Goal: Task Accomplishment & Management: Manage account settings

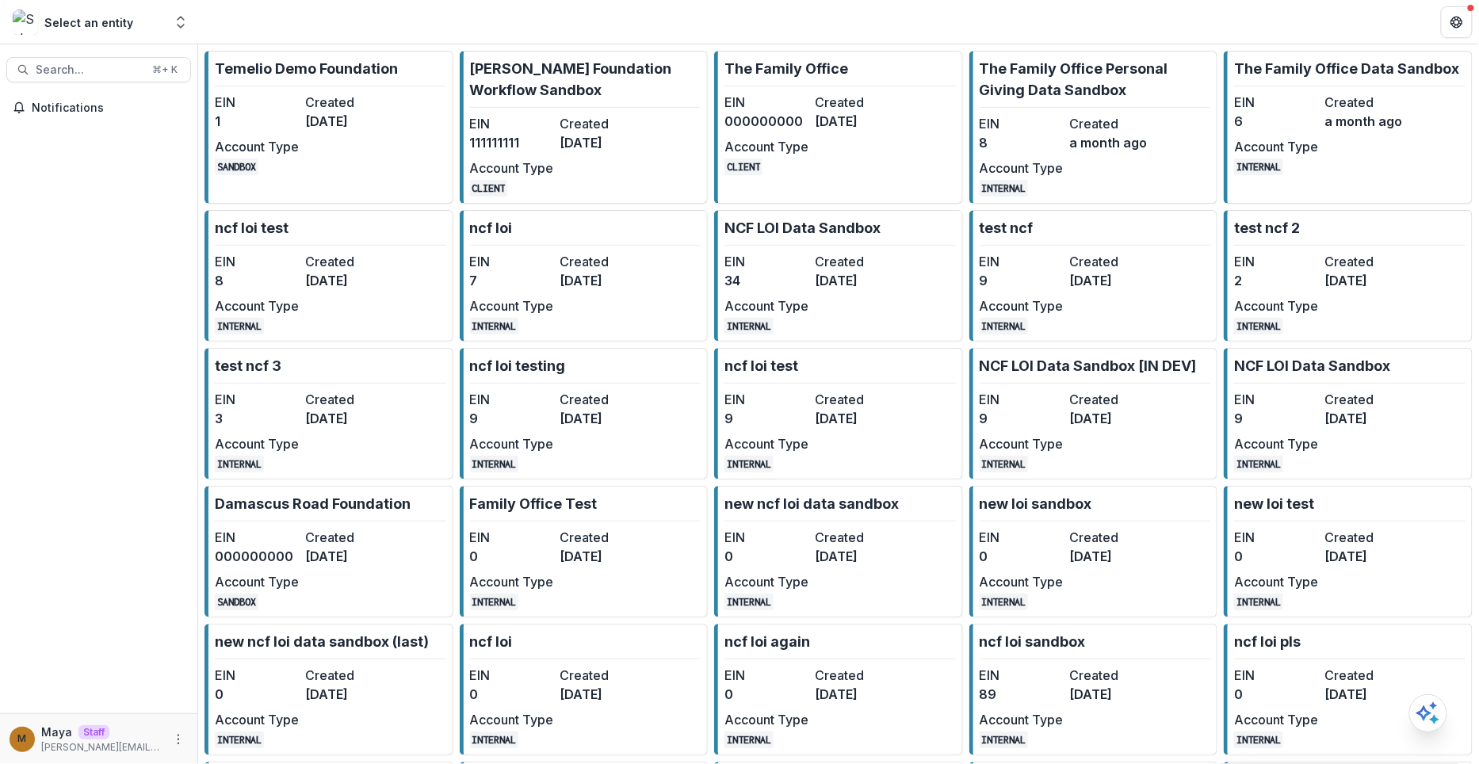
click at [433, 41] on header at bounding box center [838, 22] width 1281 height 44
click at [362, 70] on p "Temelio Demo Foundation" at bounding box center [306, 68] width 183 height 21
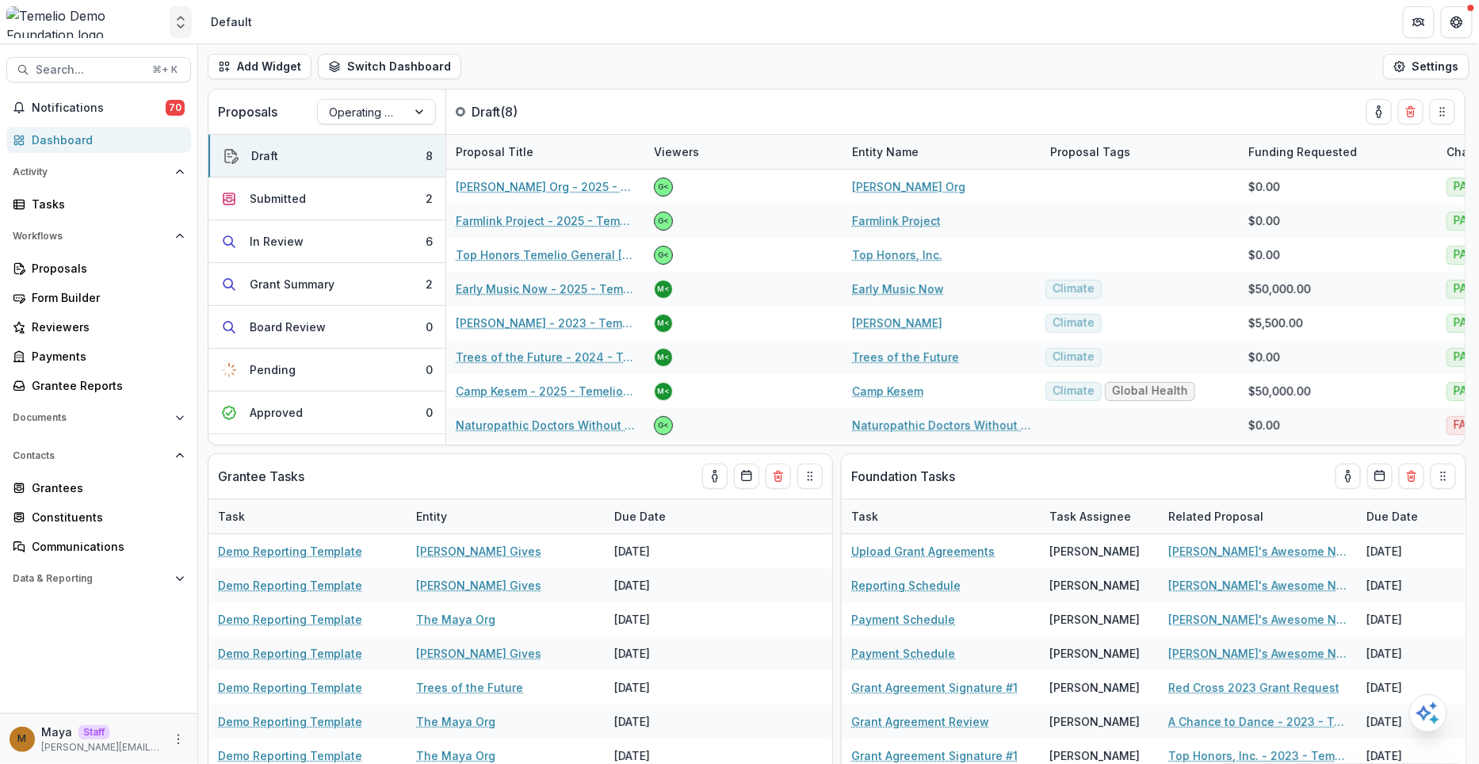
click at [180, 21] on icon "Open entity switcher" at bounding box center [181, 22] width 16 height 16
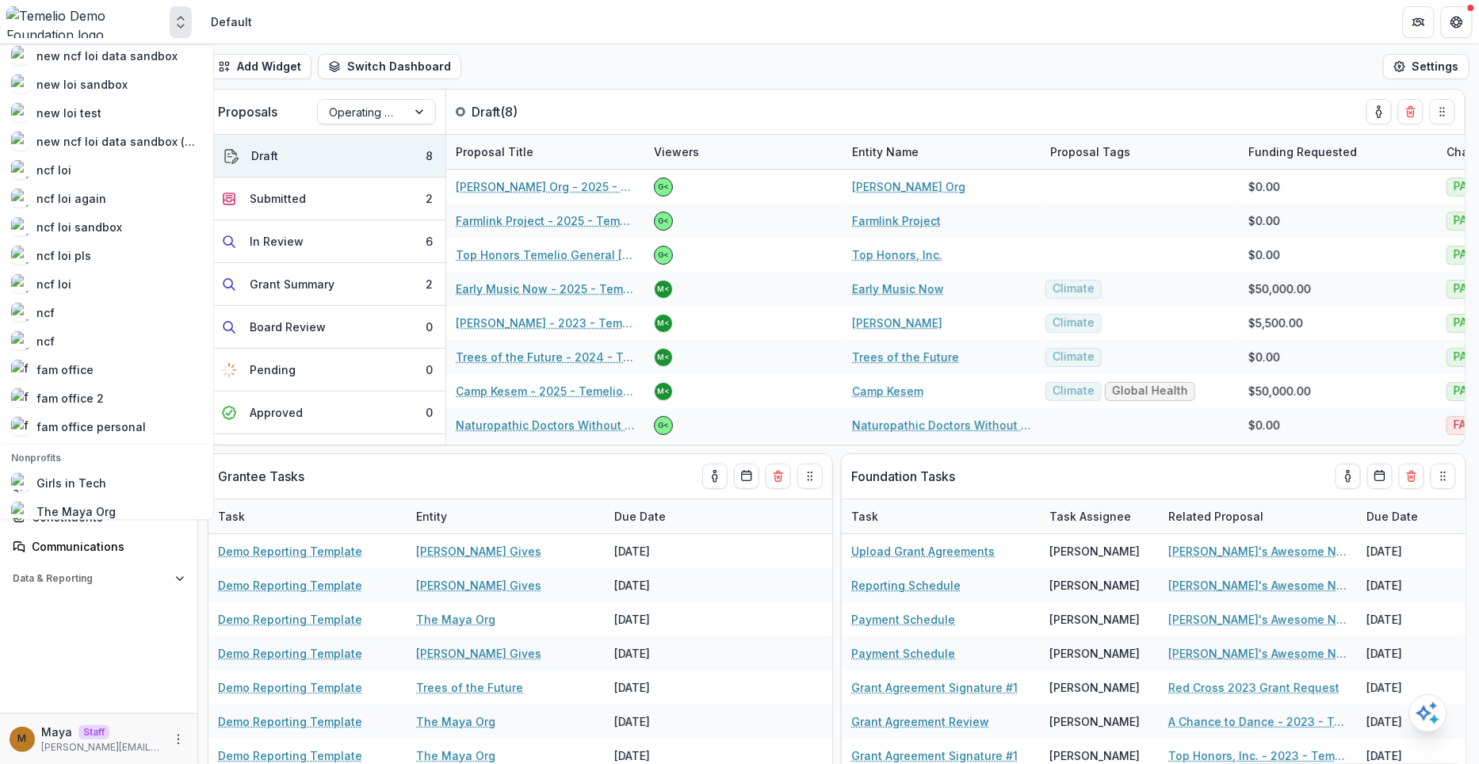
scroll to position [817, 0]
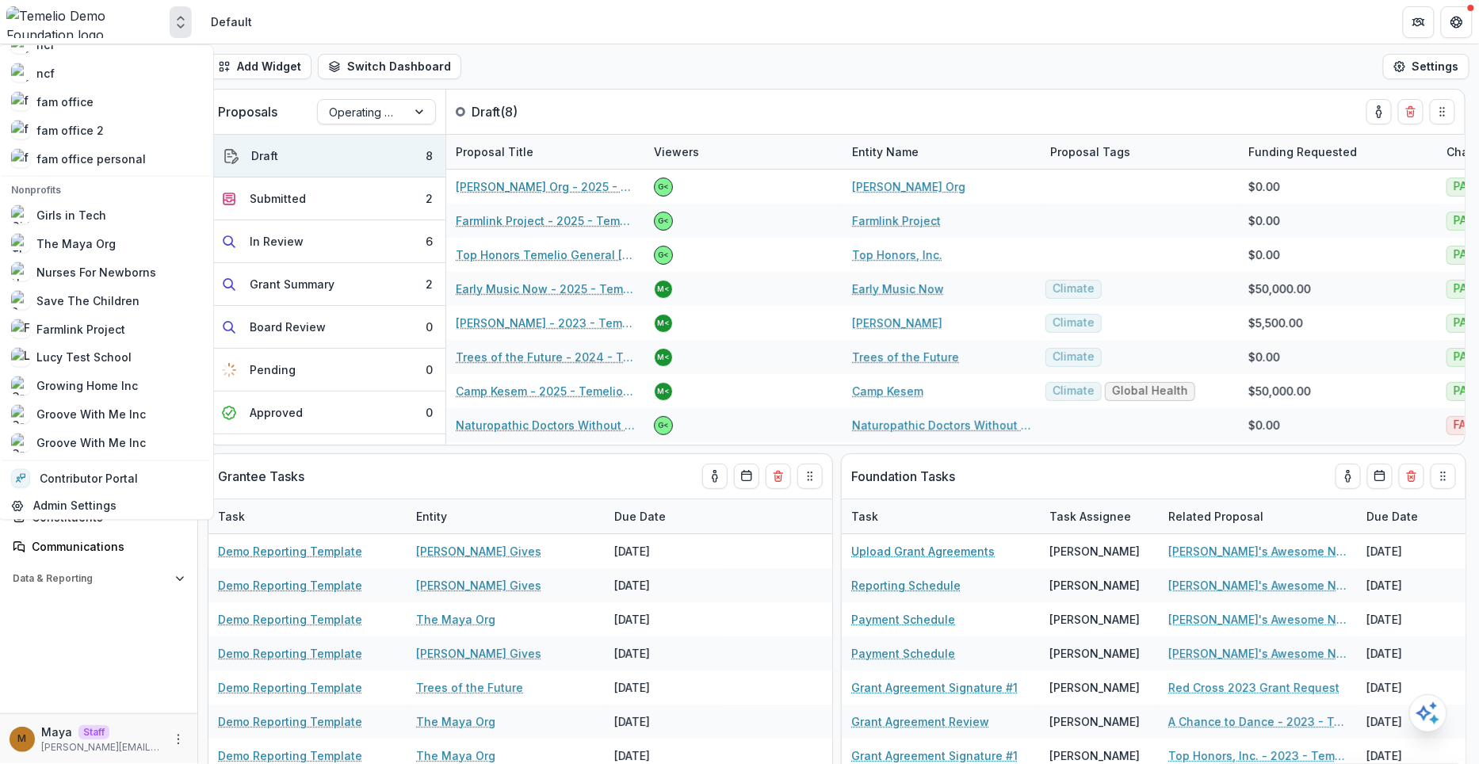
click at [624, 63] on div "Add Widget Switch Dashboard Default Program Officer Executive Dashboard New Das…" at bounding box center [838, 66] width 1281 height 44
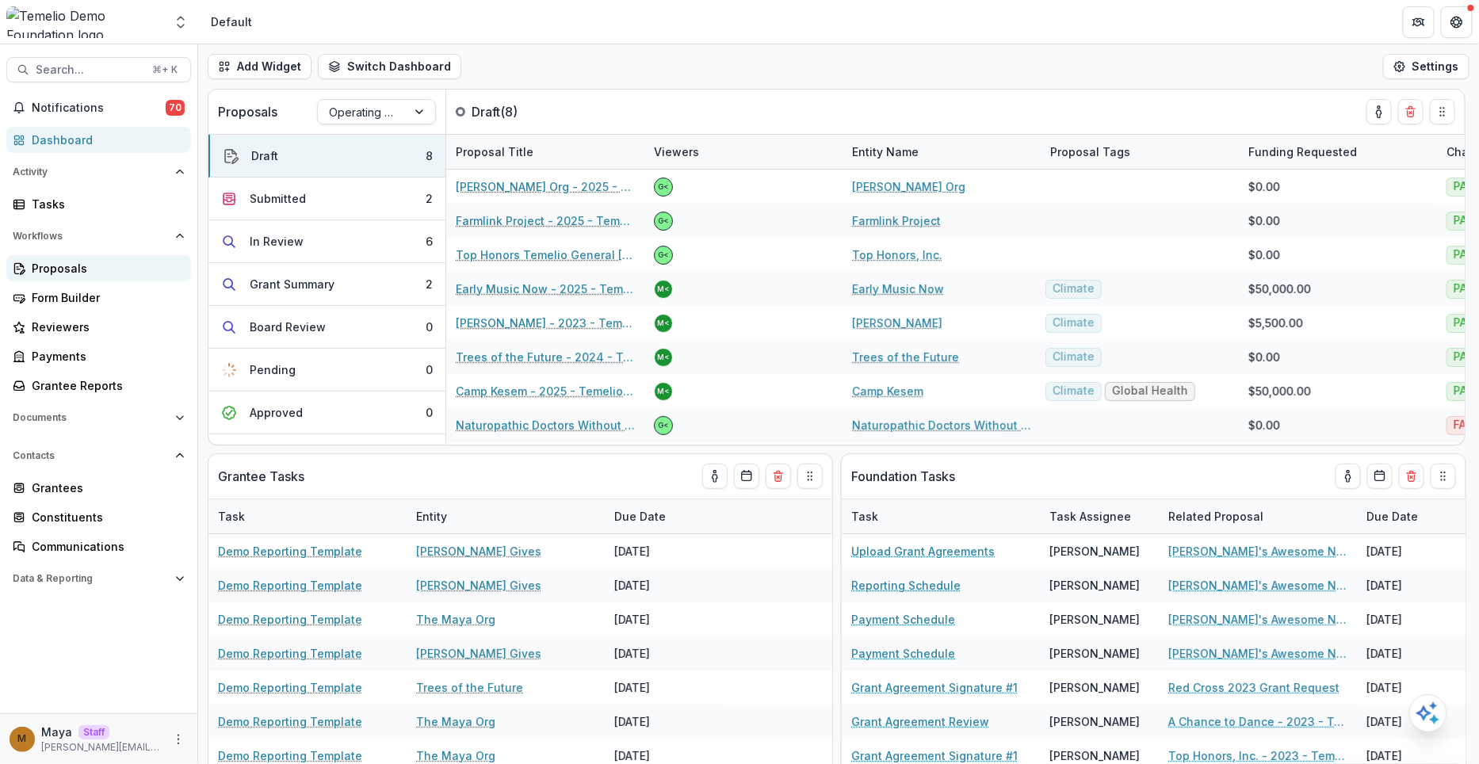
click at [77, 272] on div "Proposals" at bounding box center [105, 268] width 147 height 17
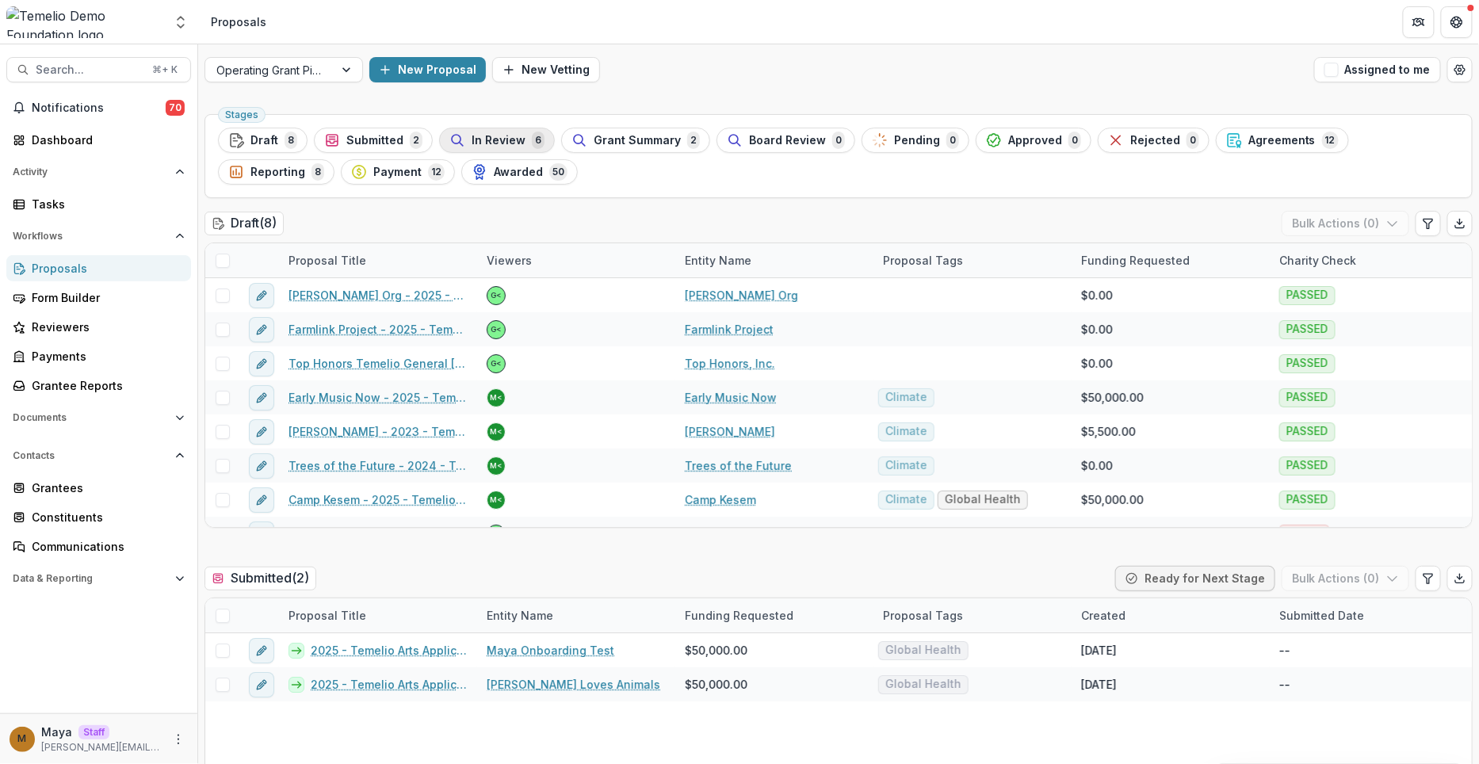
click at [513, 139] on span "In Review" at bounding box center [499, 140] width 54 height 13
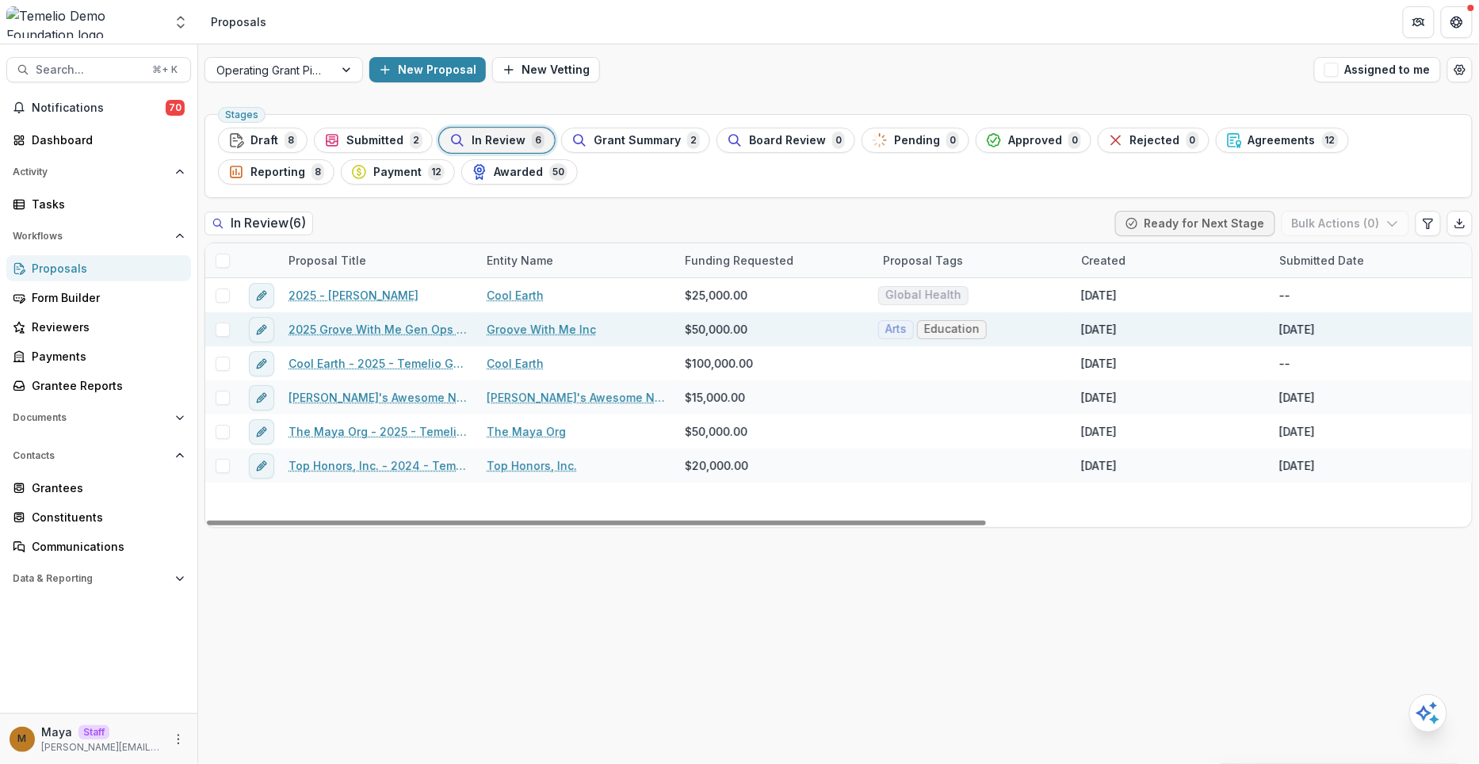
click at [224, 328] on span at bounding box center [223, 330] width 14 height 14
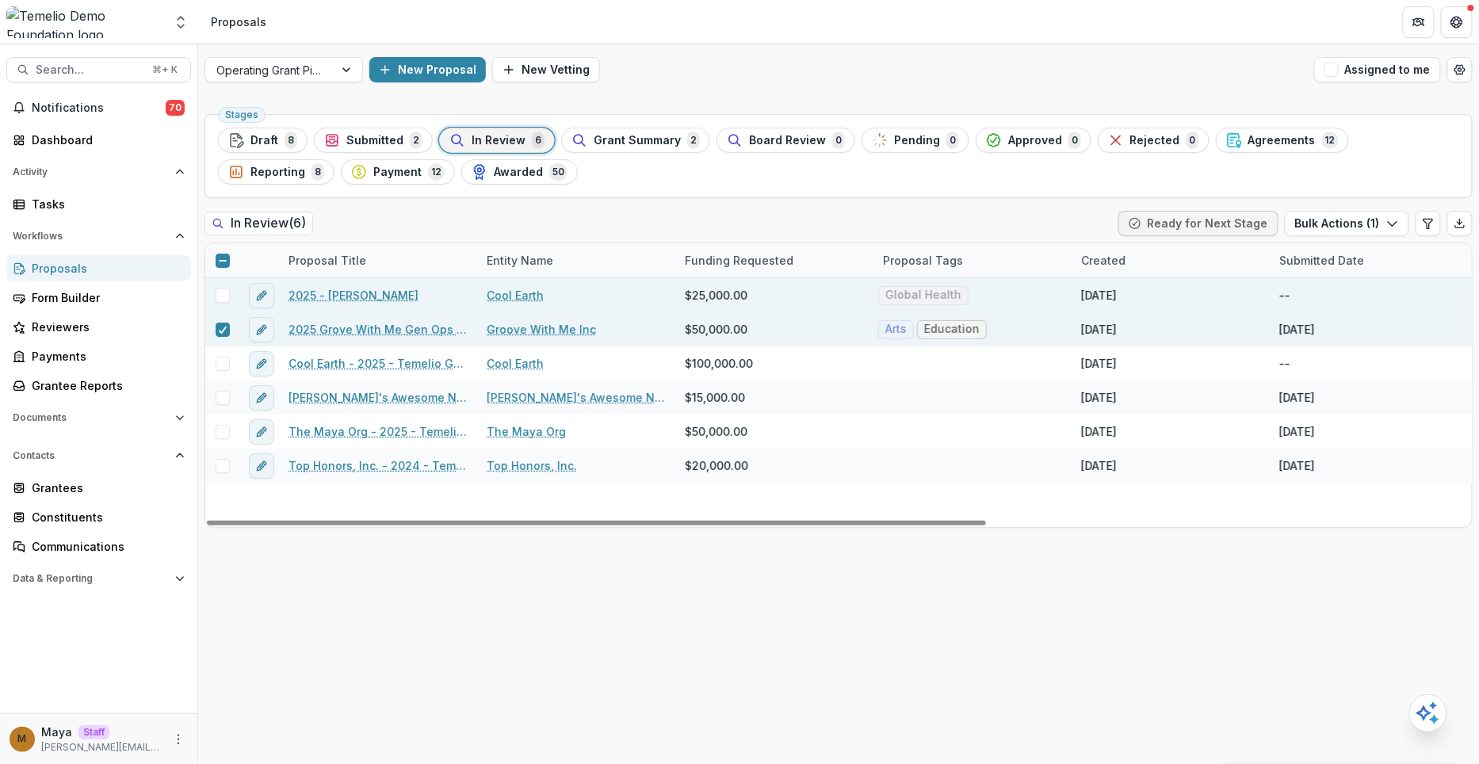
click at [222, 292] on span at bounding box center [223, 296] width 14 height 14
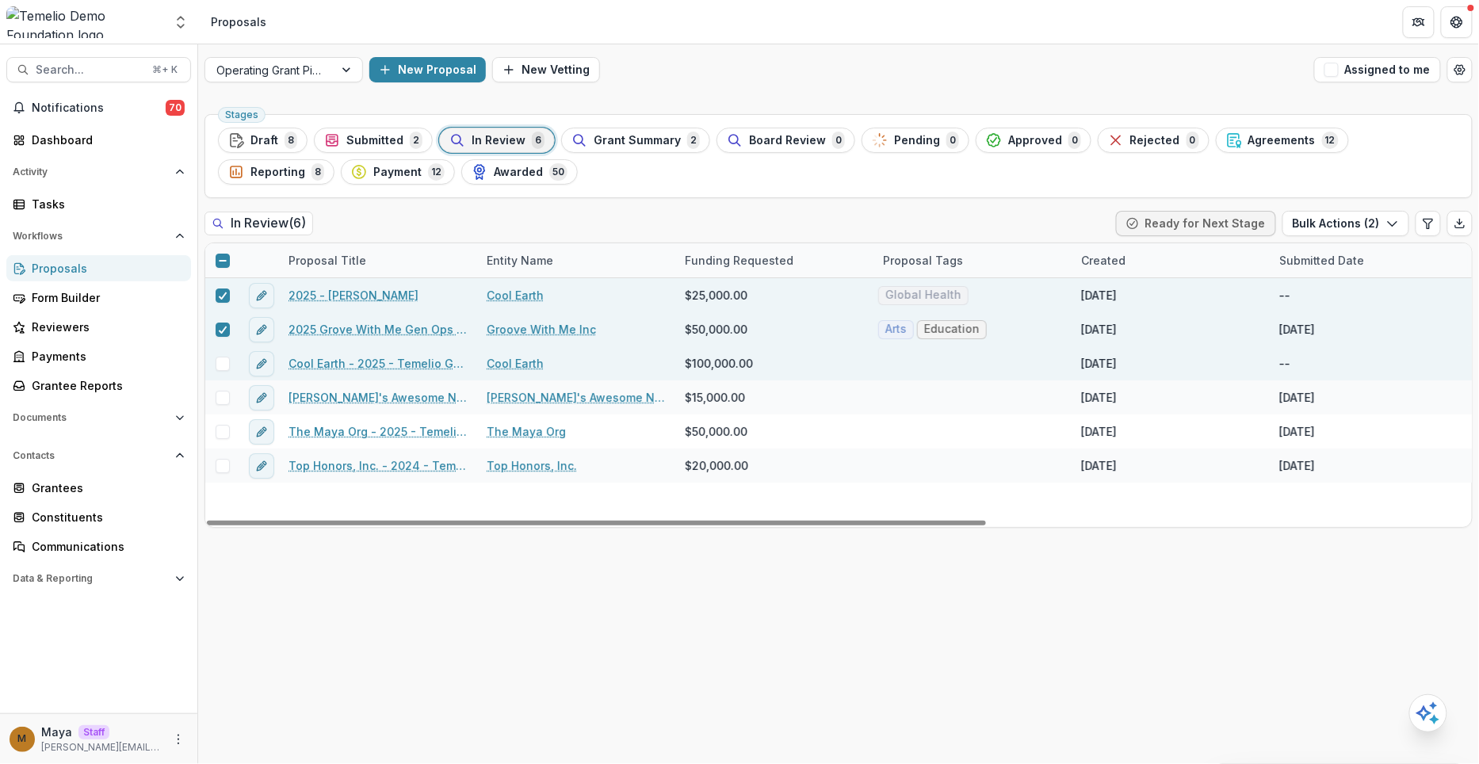
click at [222, 364] on span at bounding box center [223, 364] width 14 height 14
click at [1354, 221] on button "Bulk Actions ( 3 )" at bounding box center [1346, 223] width 127 height 25
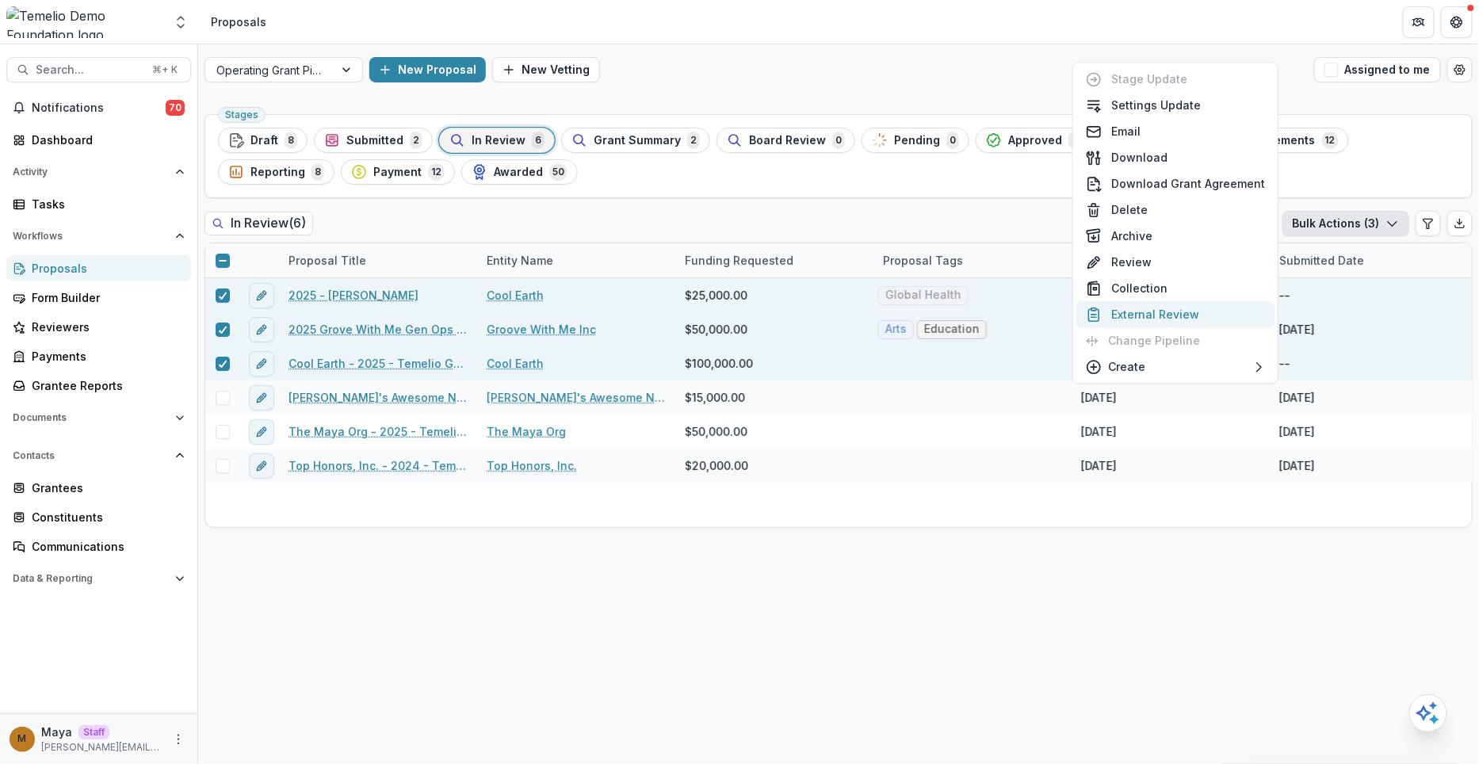
click at [1180, 313] on button "External Review" at bounding box center [1176, 314] width 198 height 26
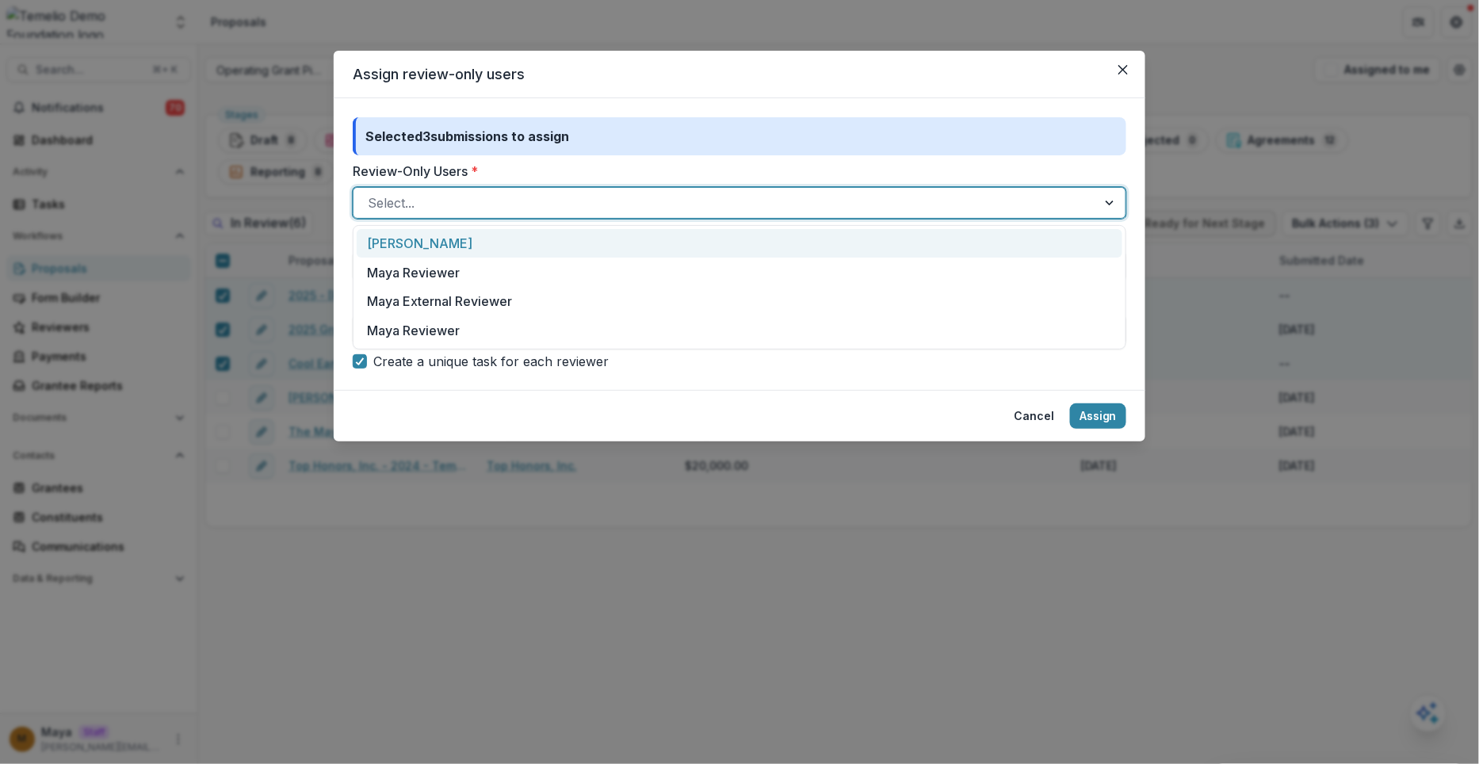
click at [729, 205] on div at bounding box center [725, 203] width 715 height 22
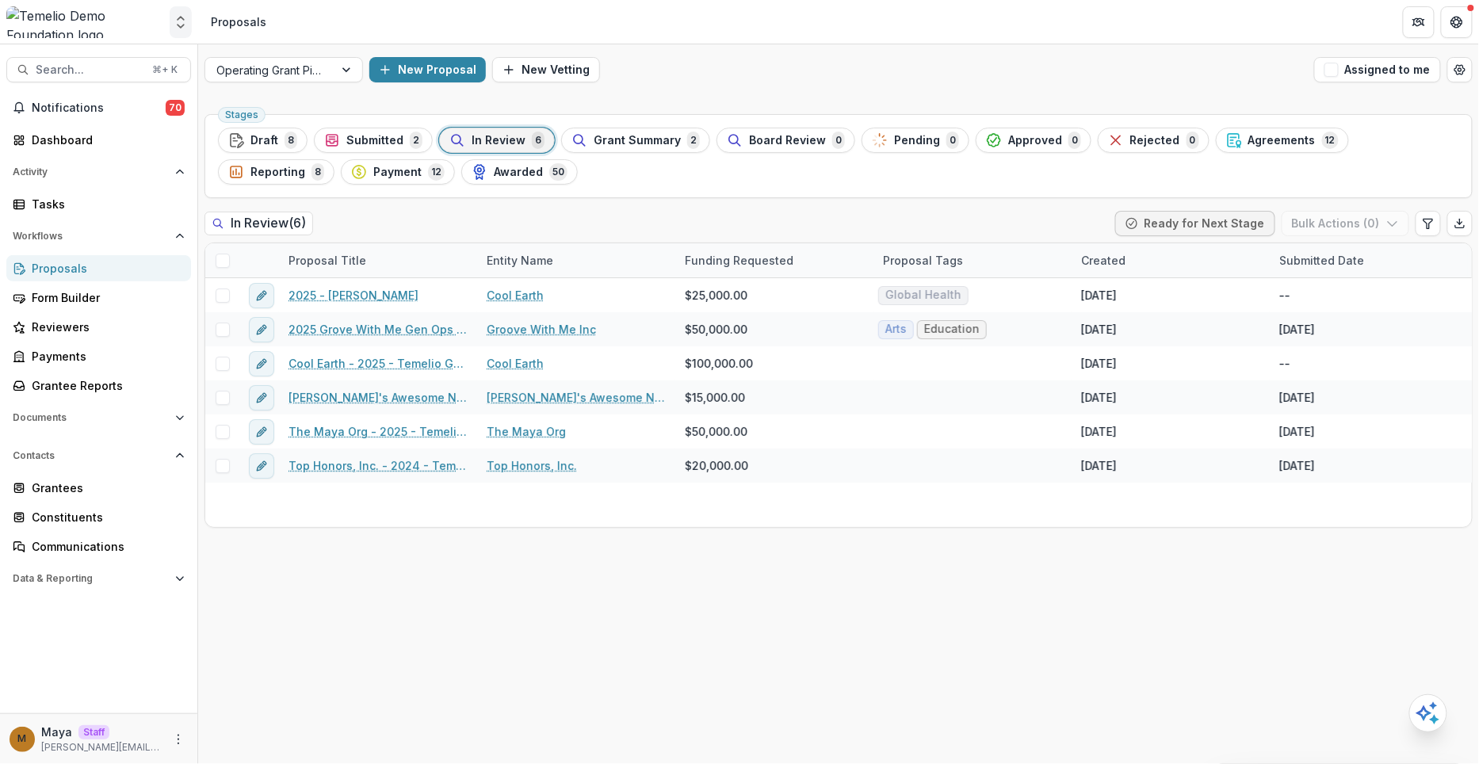
click at [180, 17] on polyline "Open entity switcher" at bounding box center [181, 18] width 6 height 3
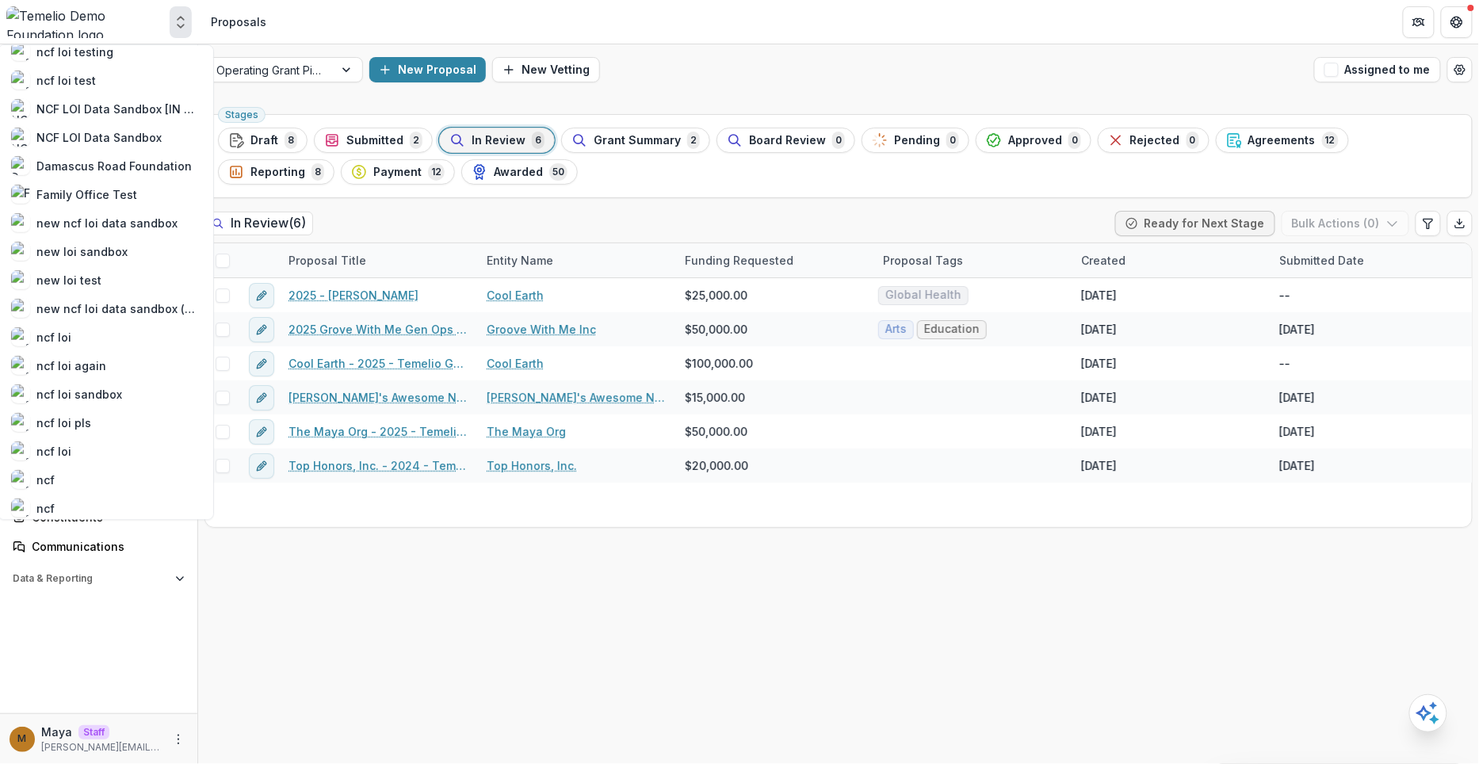
scroll to position [817, 0]
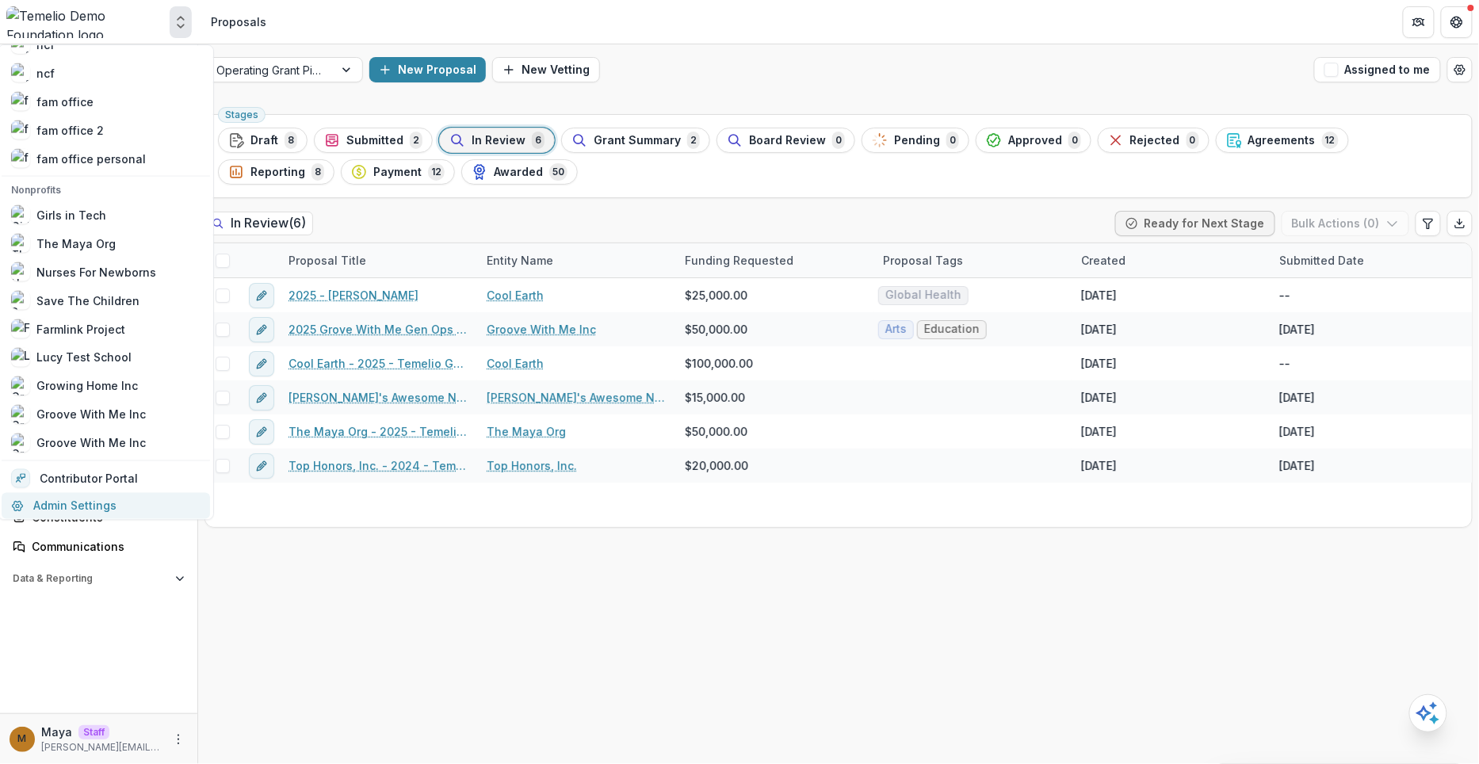
click at [112, 502] on link "Admin Settings" at bounding box center [106, 505] width 209 height 26
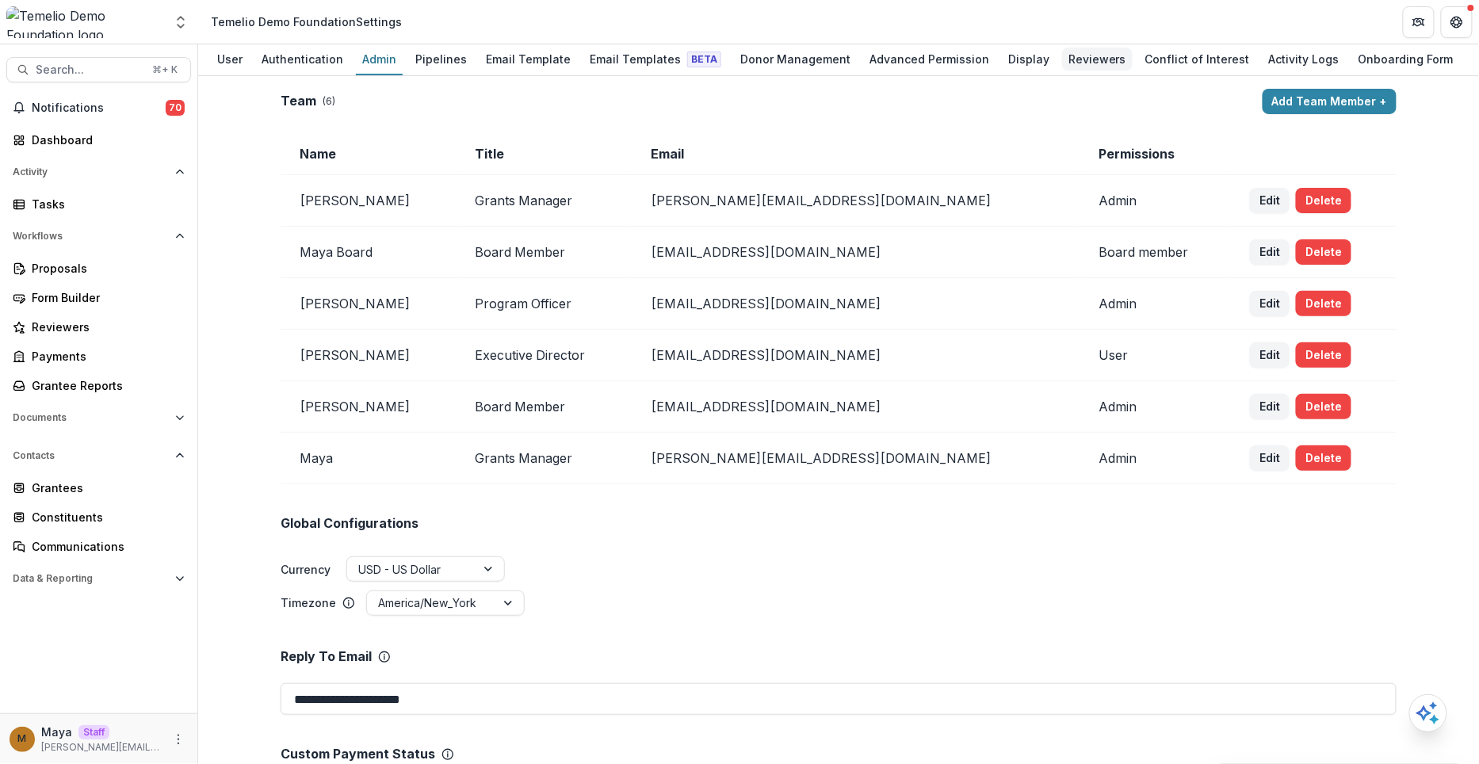
click at [1081, 59] on div "Reviewers" at bounding box center [1097, 59] width 71 height 23
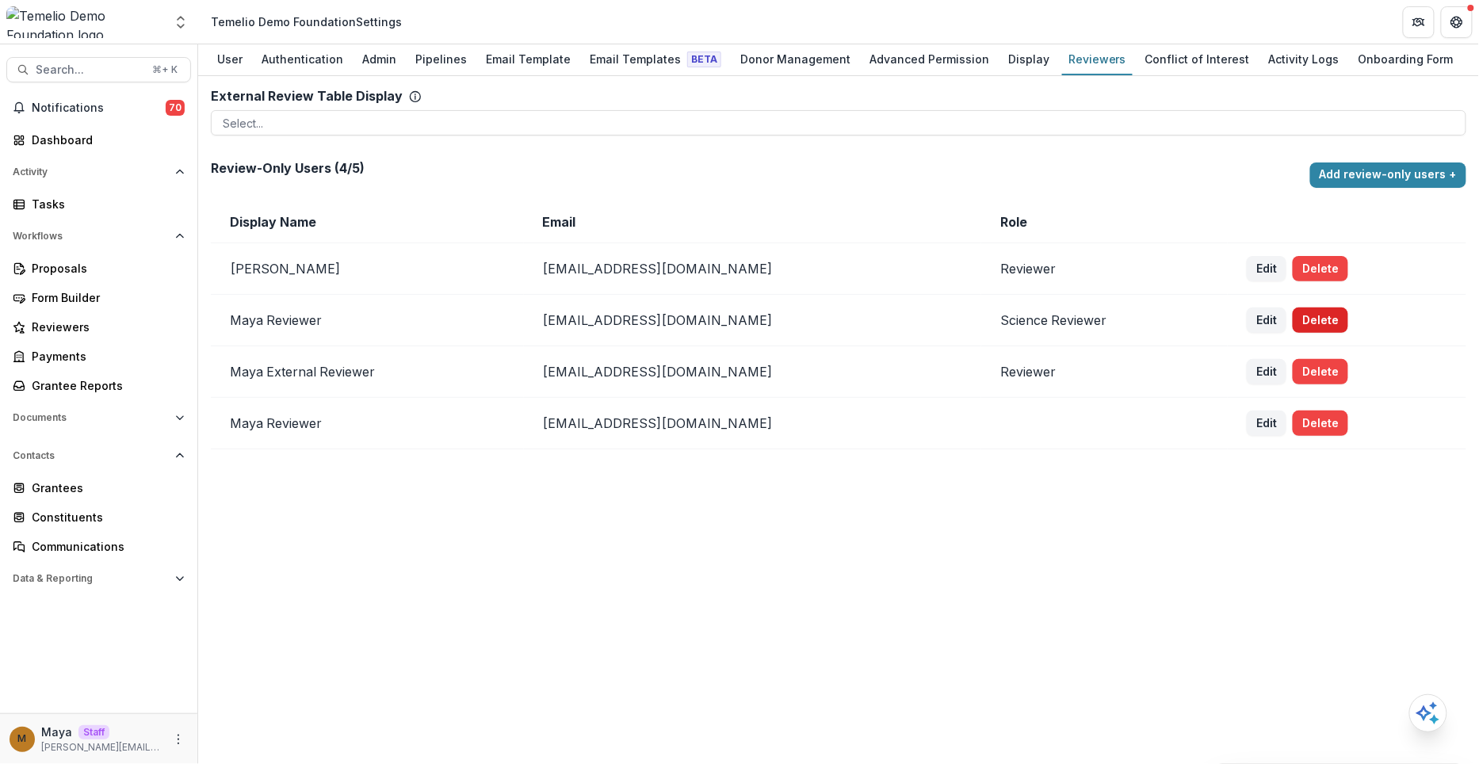
click at [1314, 319] on button "Delete" at bounding box center [1320, 320] width 55 height 25
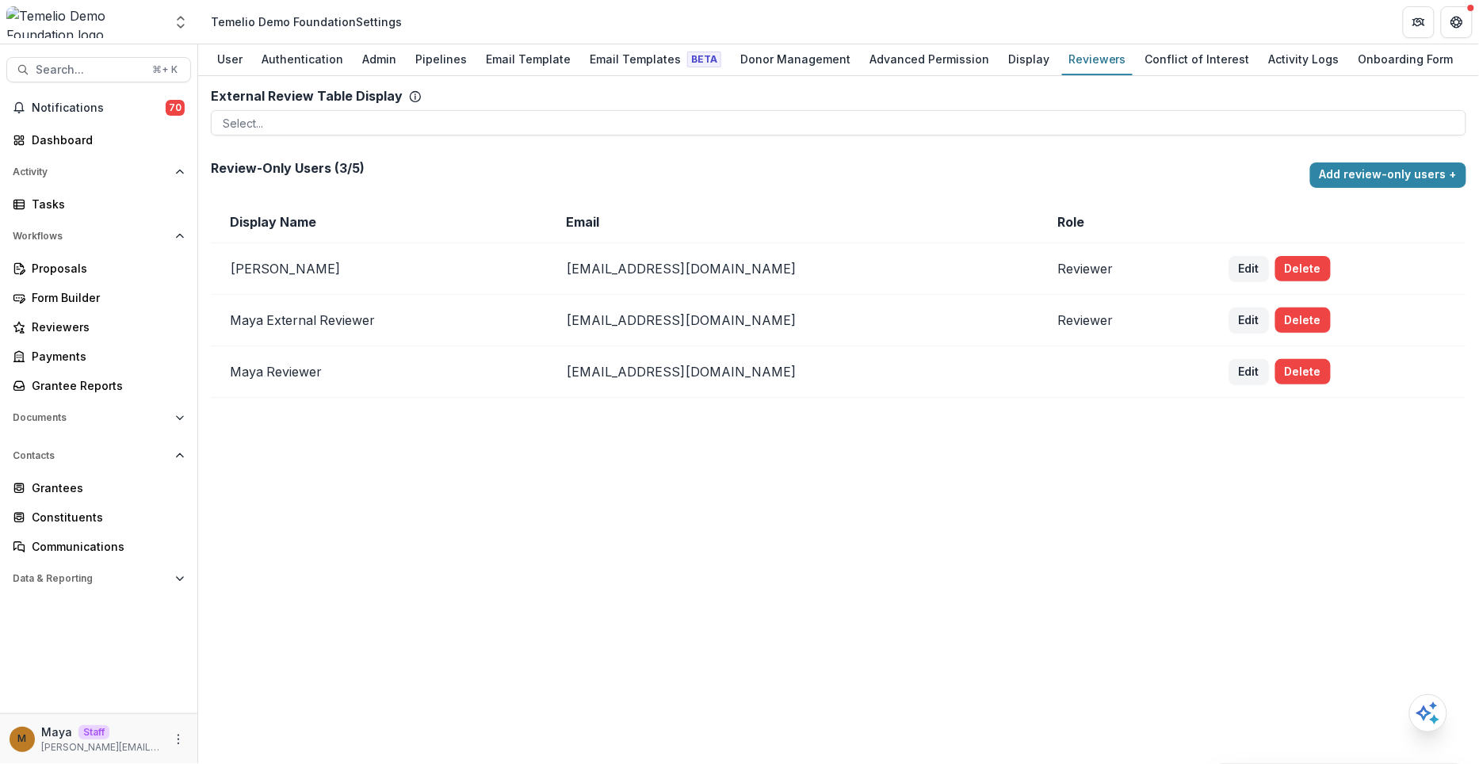
click at [946, 415] on div "External Review Table Display To pick up a draggable item, press the space bar.…" at bounding box center [838, 420] width 1281 height 688
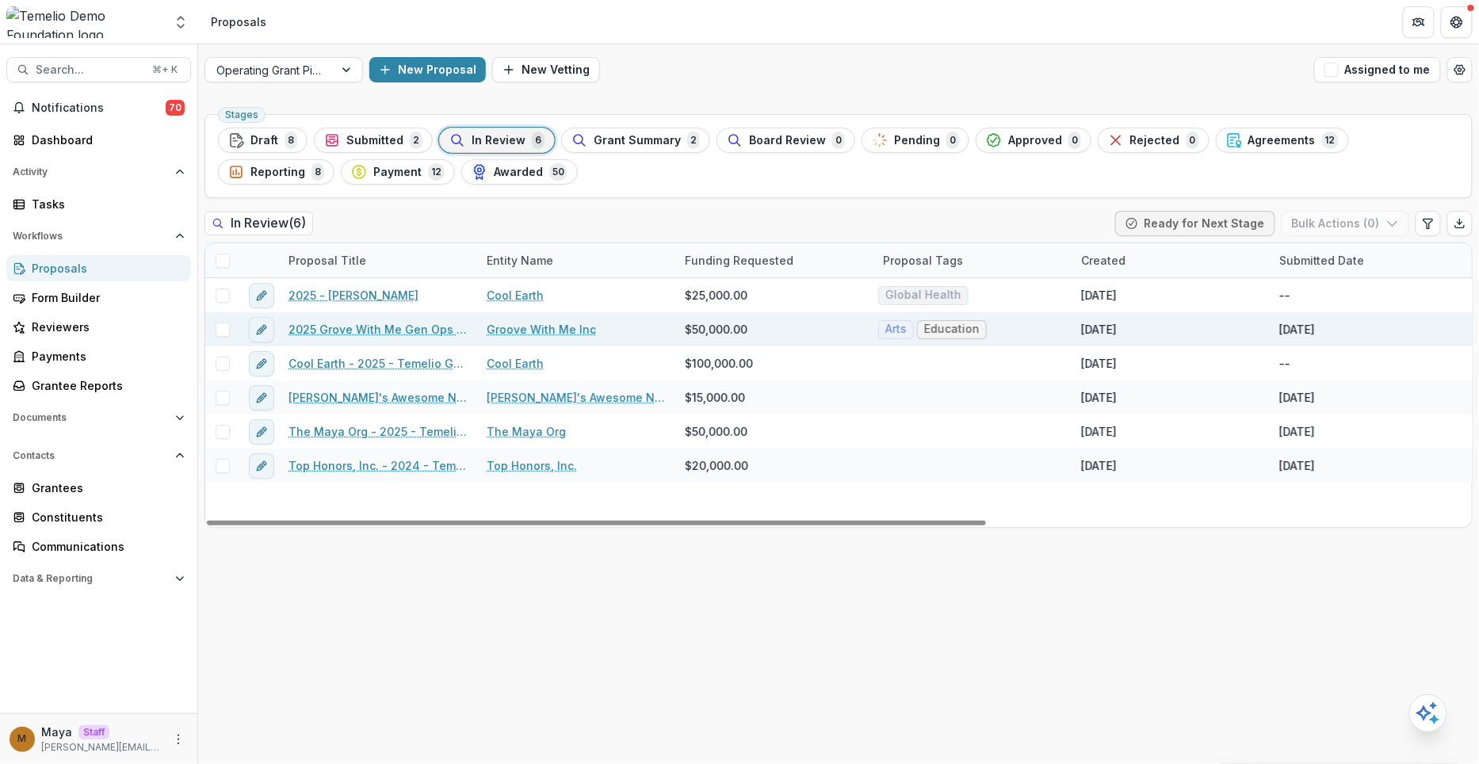
click at [220, 325] on span at bounding box center [223, 330] width 14 height 14
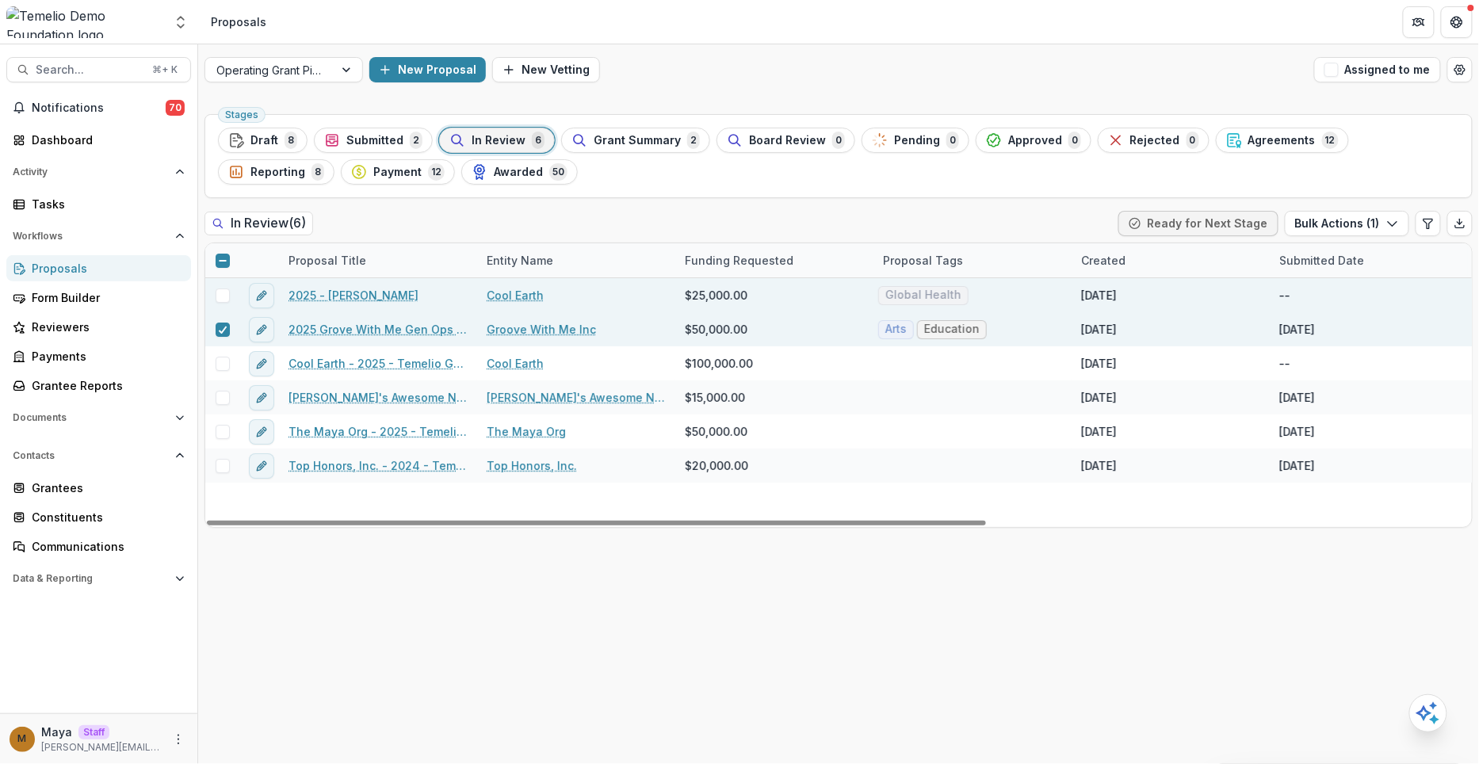
click at [220, 298] on span at bounding box center [223, 296] width 14 height 14
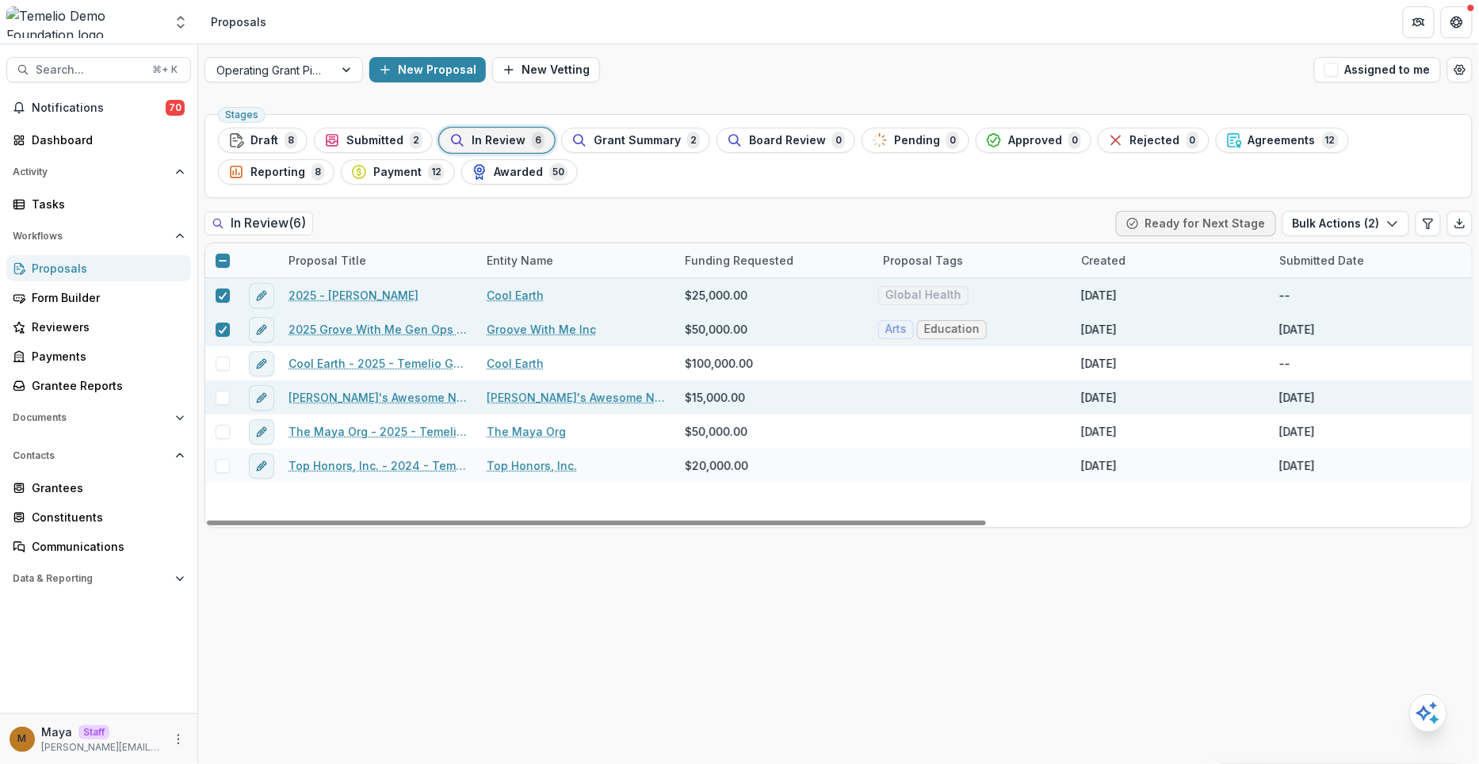
click at [216, 391] on span at bounding box center [223, 398] width 14 height 14
click at [1322, 227] on button "Bulk Actions ( 3 )" at bounding box center [1346, 223] width 127 height 25
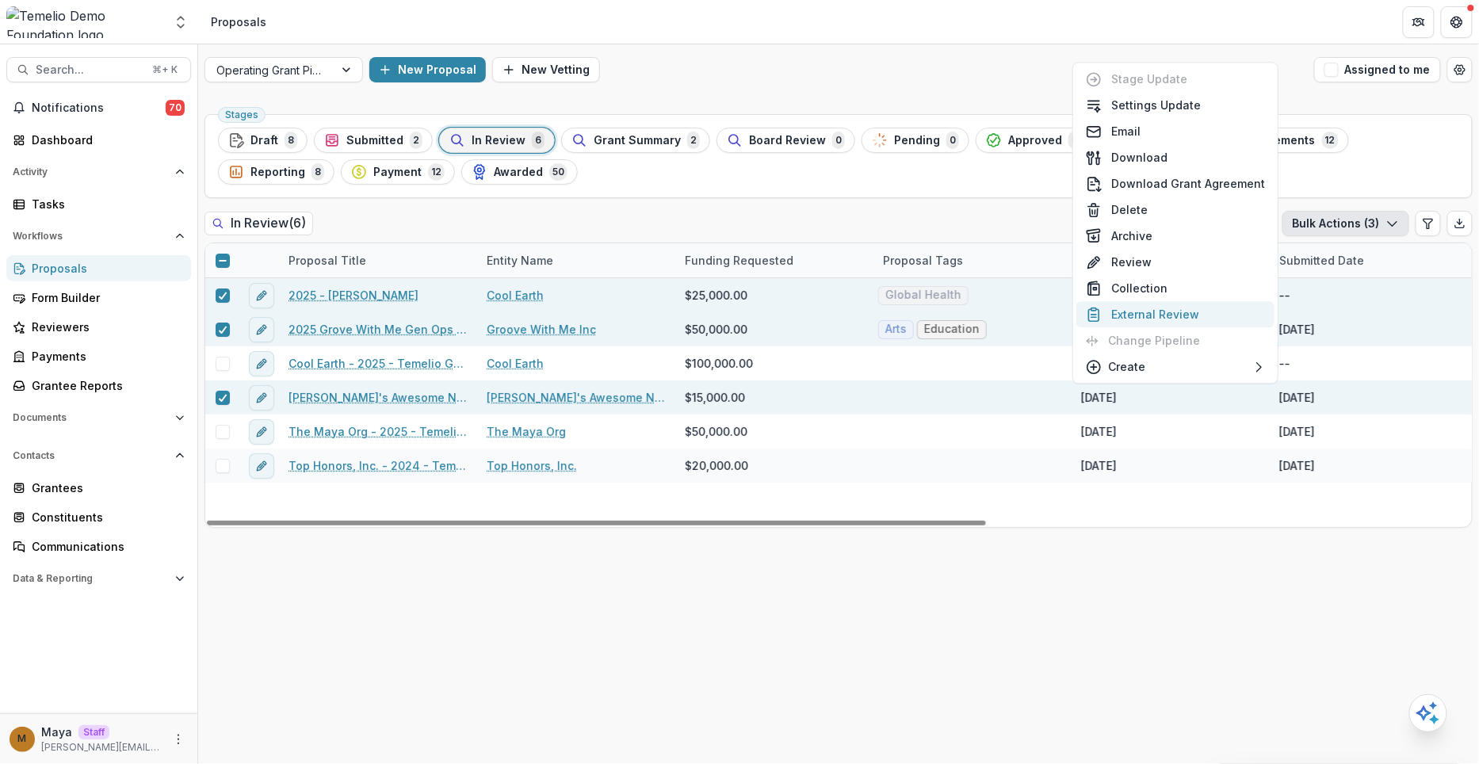
click at [1215, 313] on button "External Review" at bounding box center [1176, 314] width 198 height 26
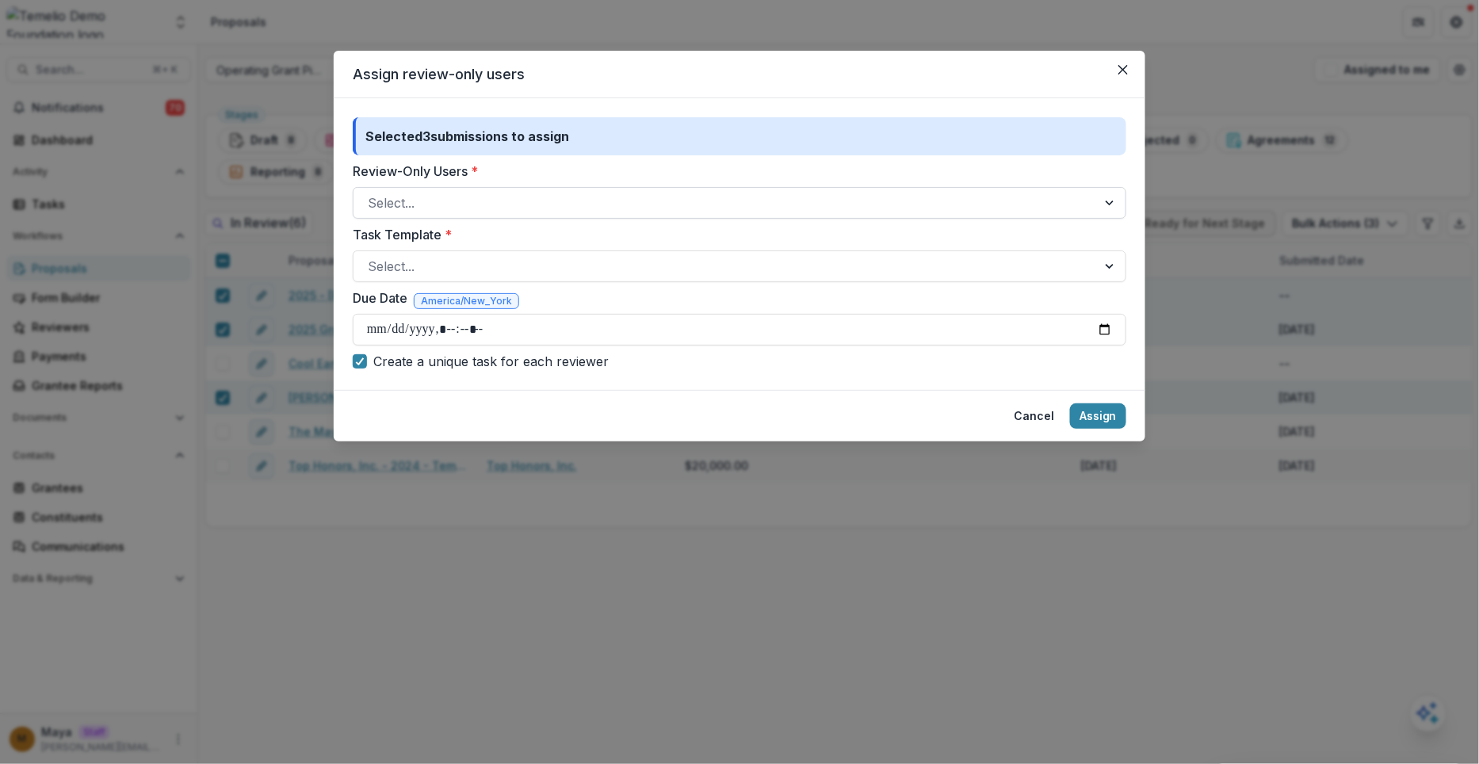
click at [712, 201] on div at bounding box center [725, 203] width 715 height 22
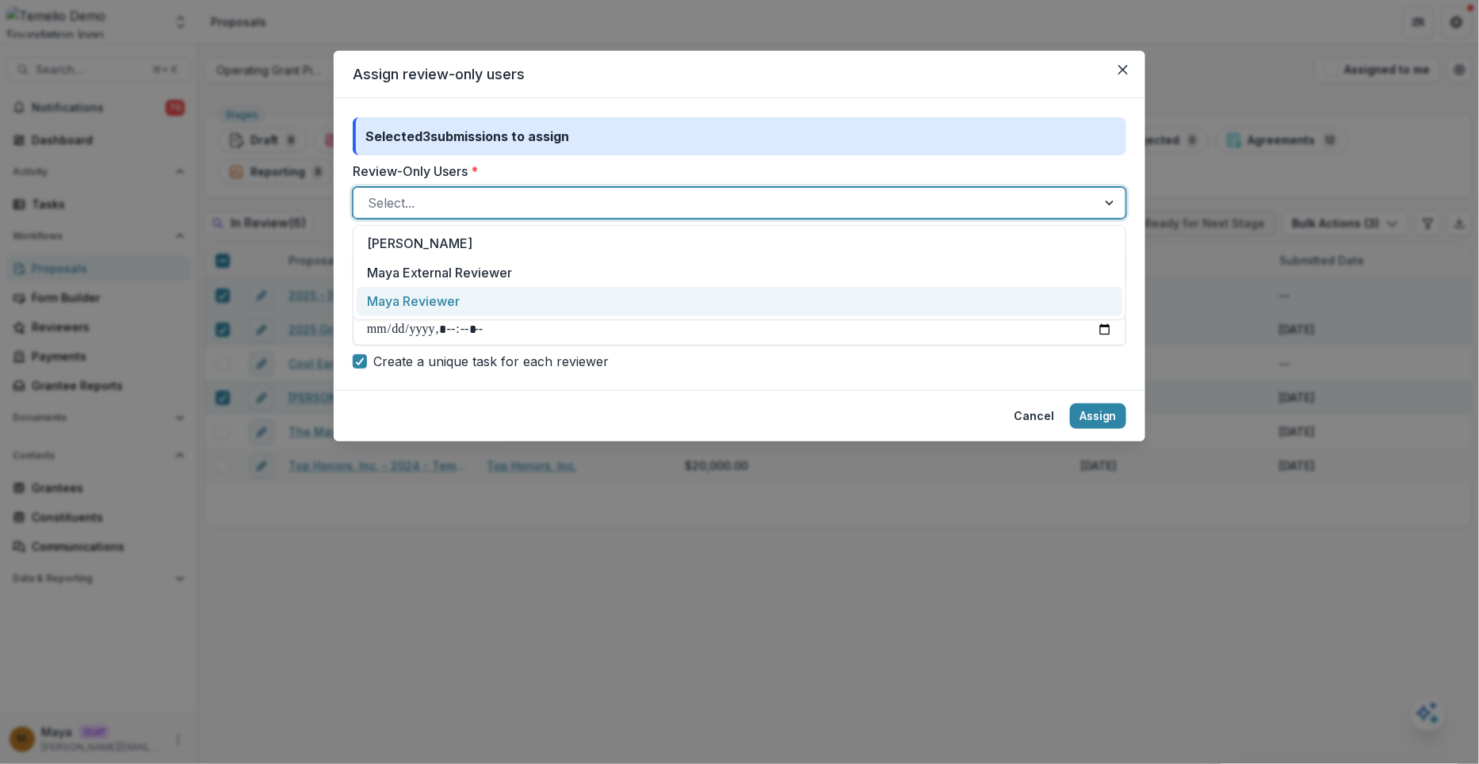
click at [553, 300] on div "Maya Reviewer" at bounding box center [740, 301] width 766 height 29
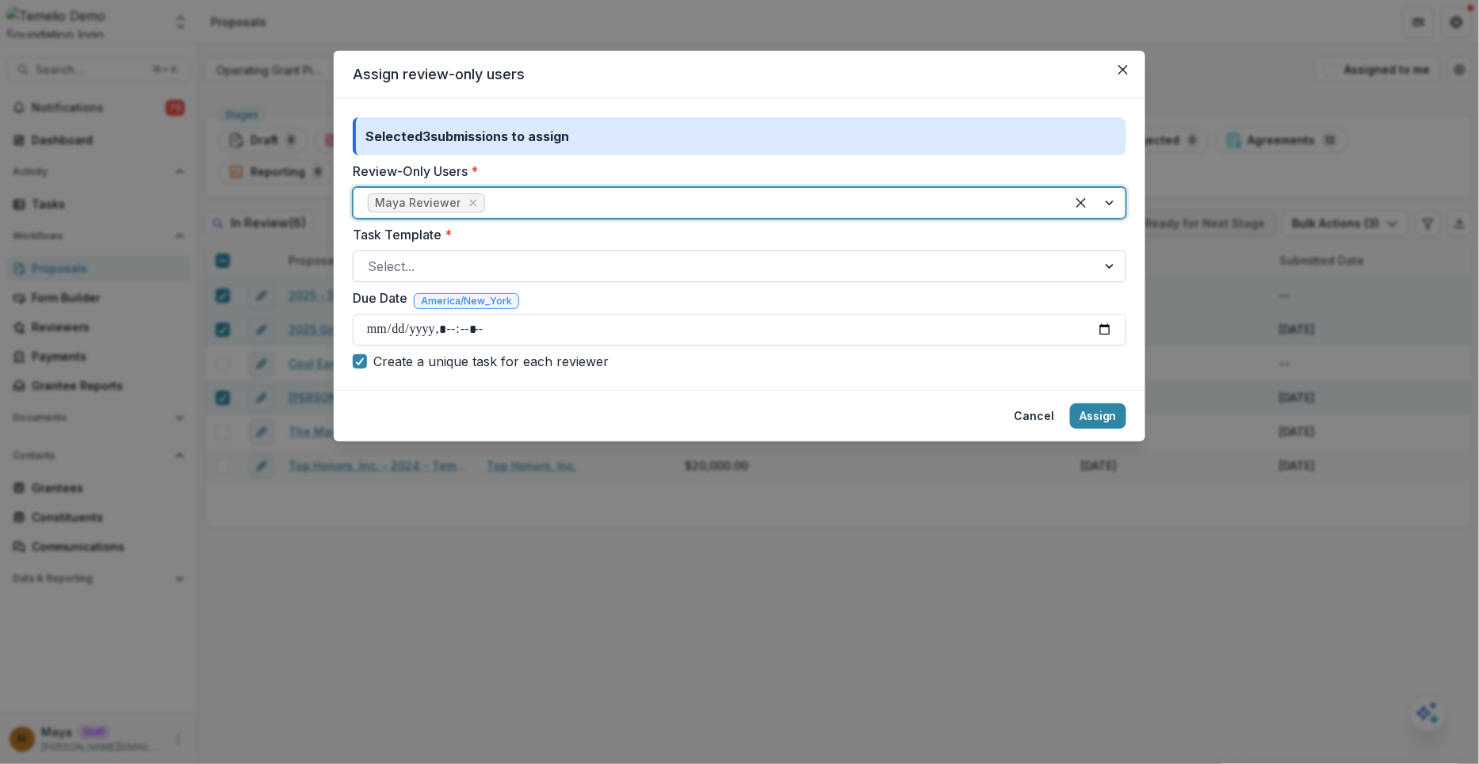
click at [488, 266] on div at bounding box center [725, 266] width 715 height 22
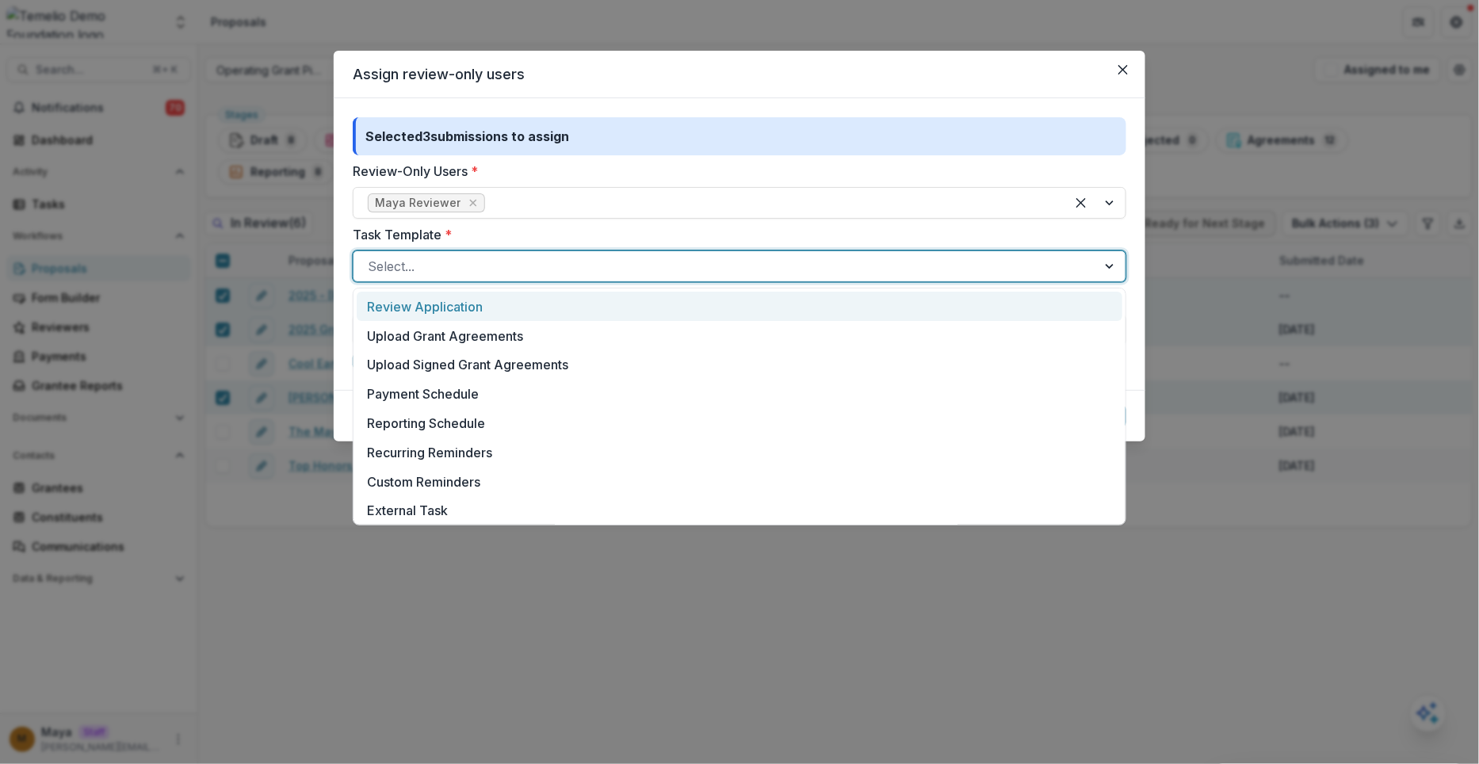
click at [475, 307] on div "Review Application" at bounding box center [740, 306] width 766 height 29
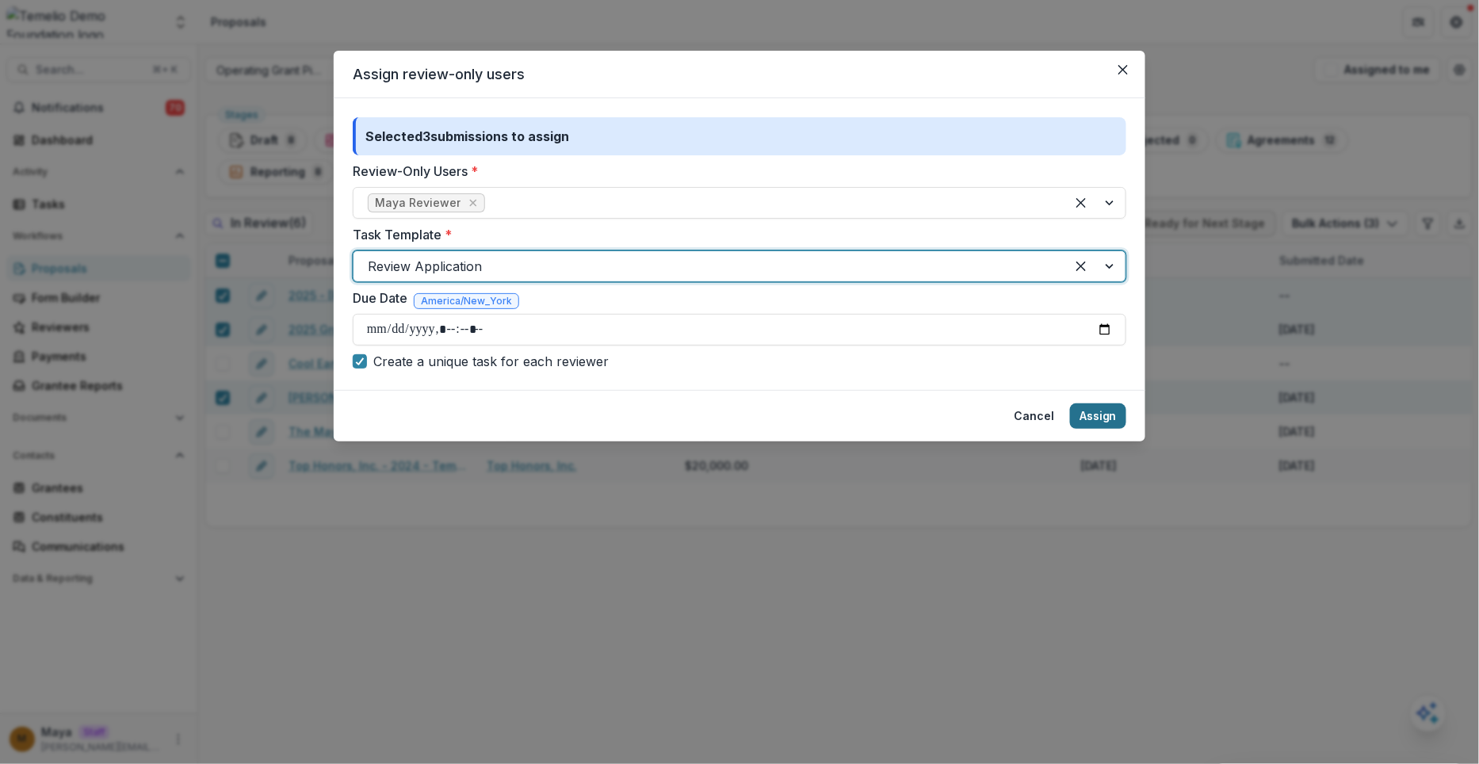
click at [1118, 411] on button "Assign" at bounding box center [1098, 416] width 56 height 25
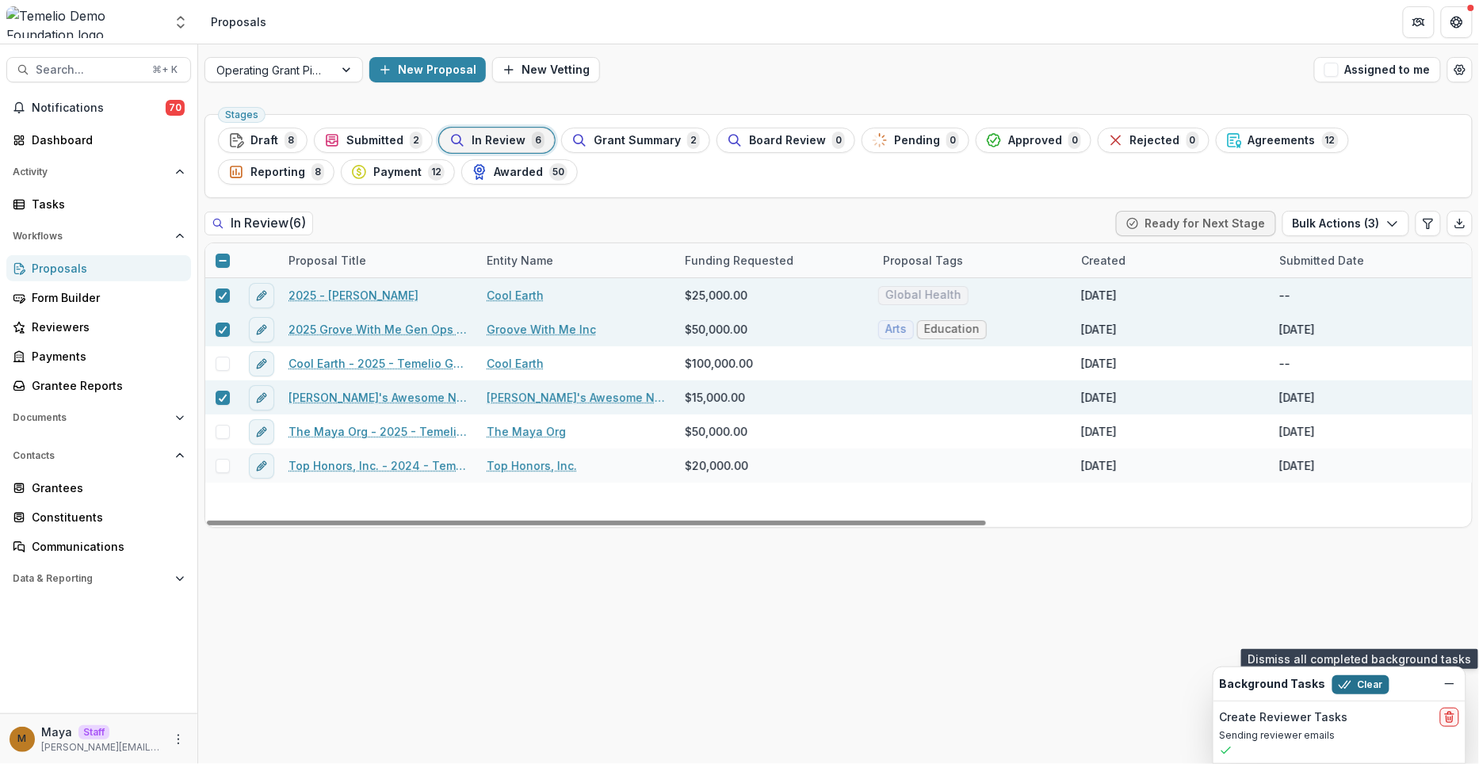
click at [1368, 687] on button "Clear" at bounding box center [1361, 684] width 57 height 19
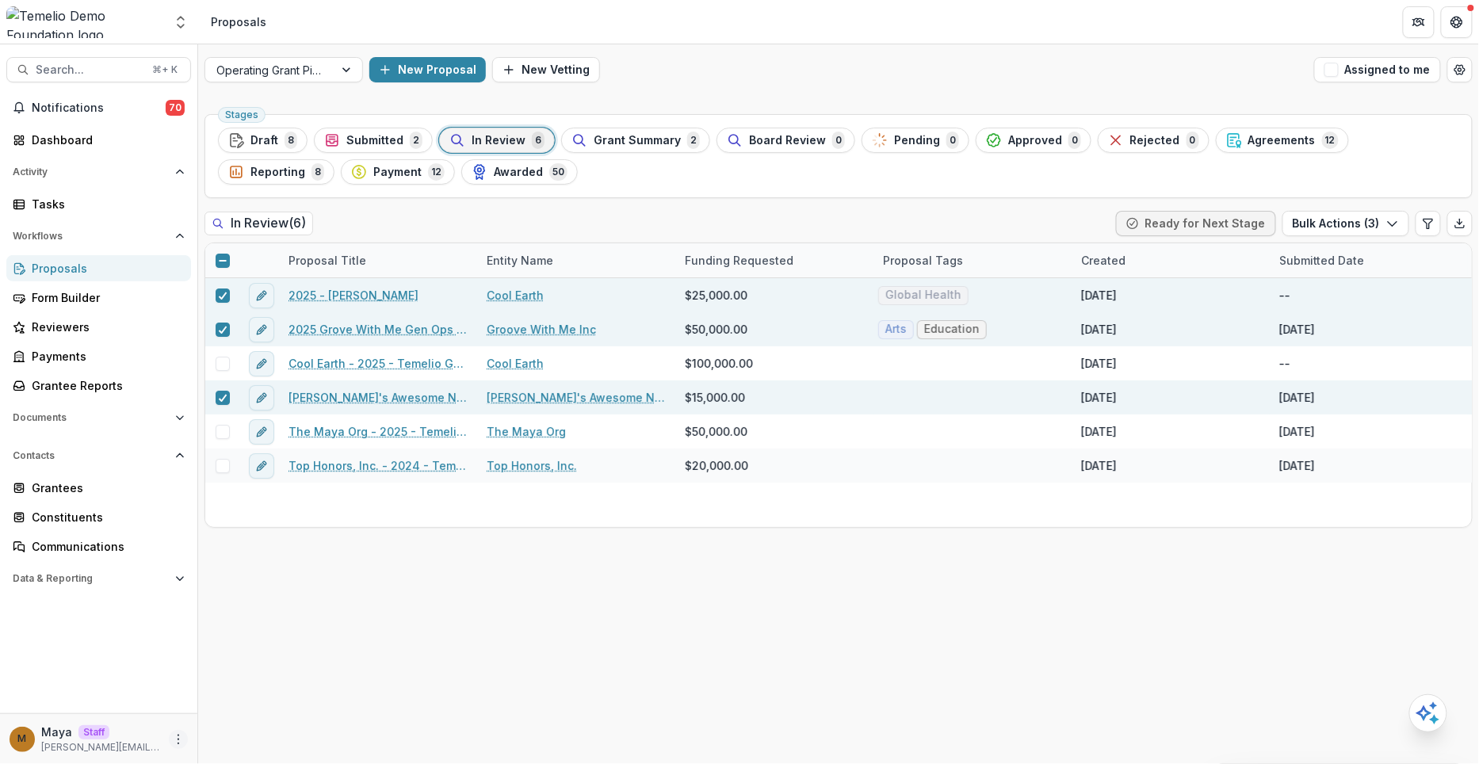
click at [178, 740] on circle "More" at bounding box center [178, 739] width 1 height 1
click at [248, 731] on button "Logout" at bounding box center [284, 732] width 170 height 26
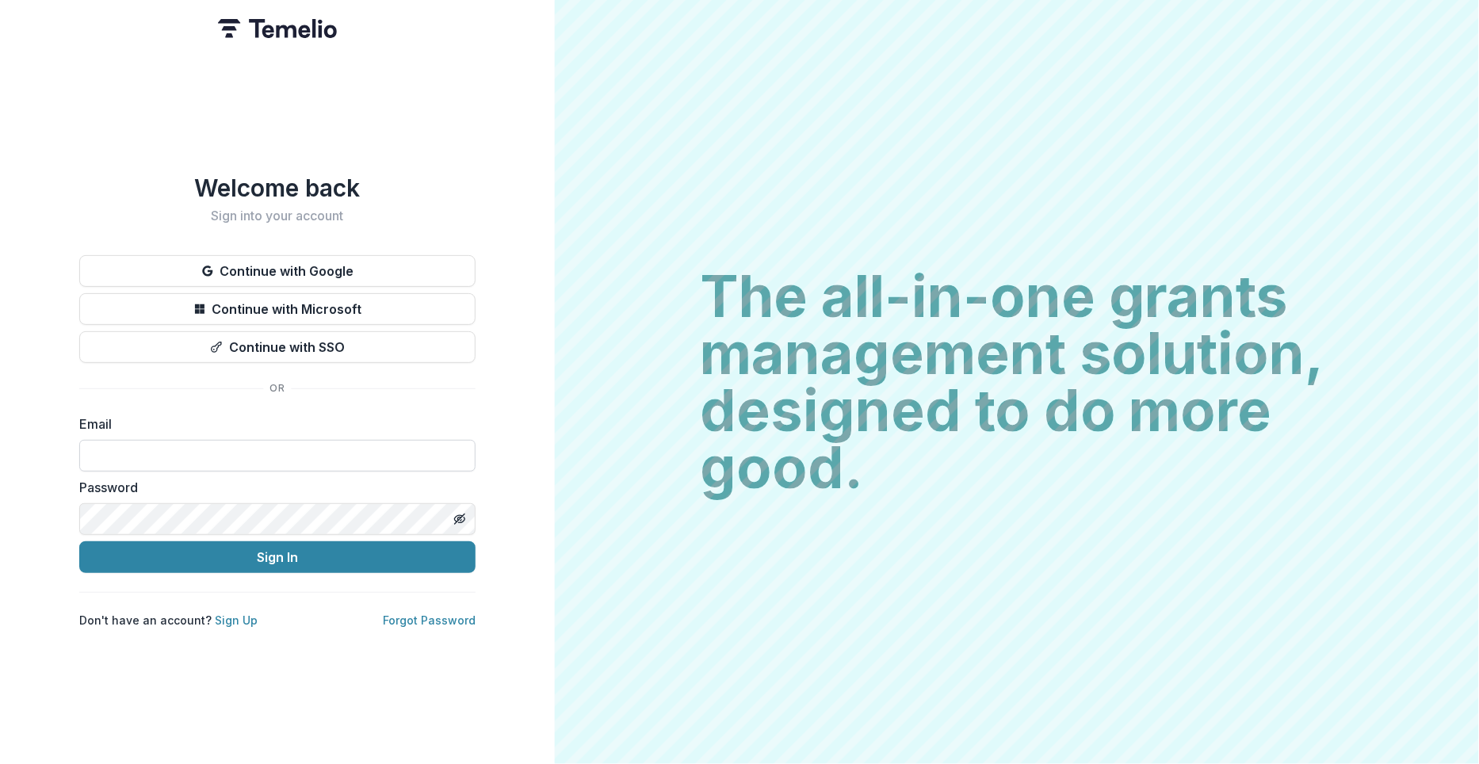
click at [182, 459] on input at bounding box center [277, 456] width 396 height 32
type input "**********"
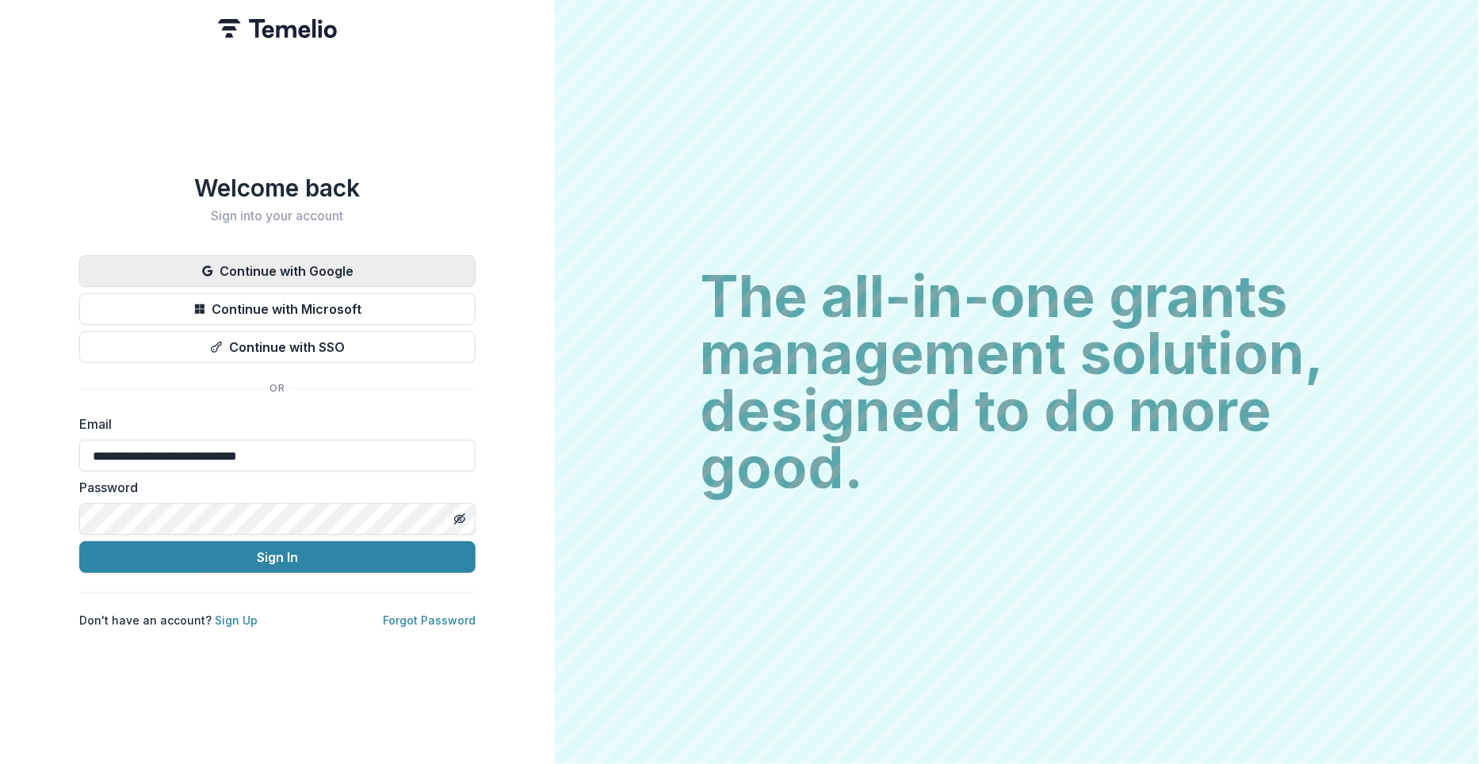
click at [341, 262] on button "Continue with Google" at bounding box center [277, 271] width 396 height 32
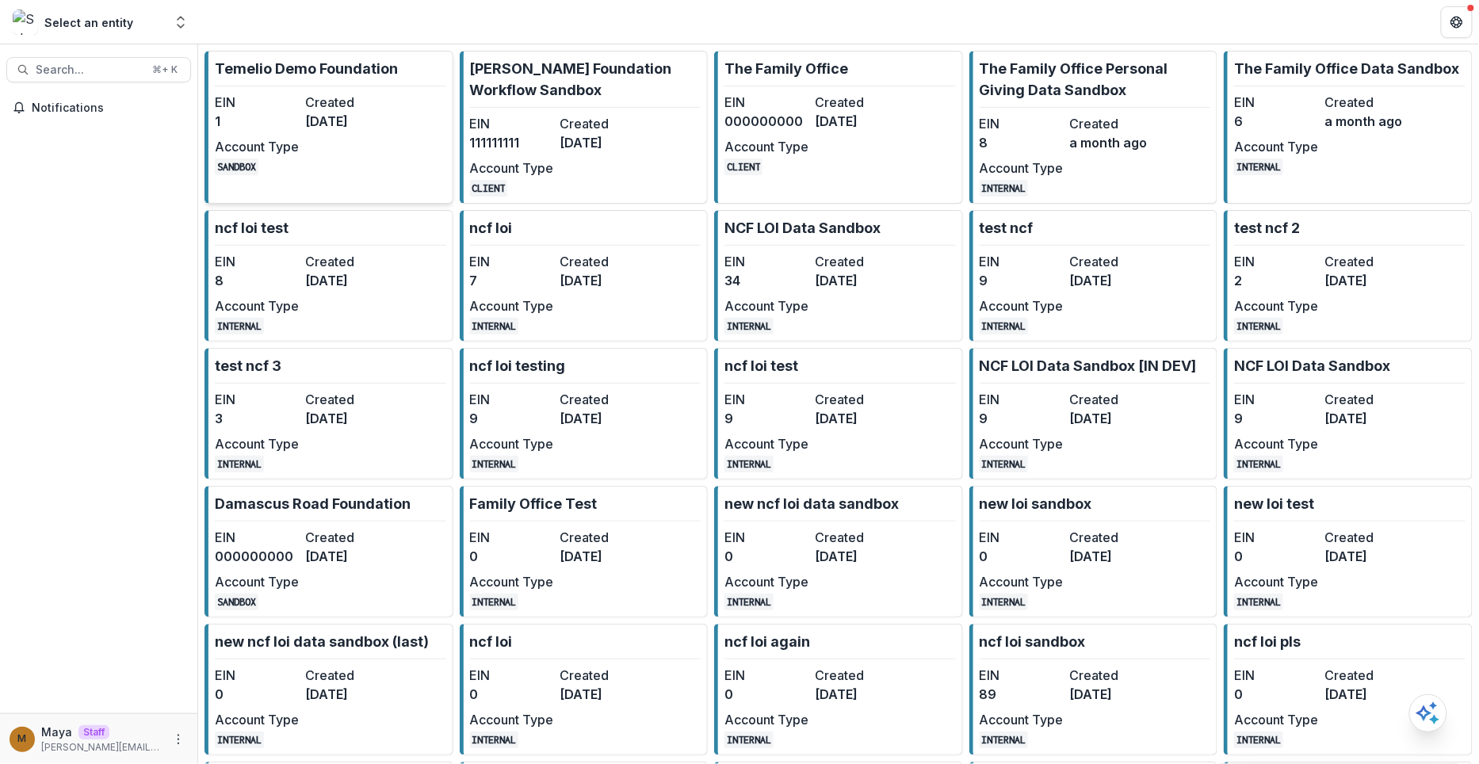
click at [400, 116] on link "Temelio Demo Foundation EIN 1 Created [DATE] Account Type SANDBOX" at bounding box center [329, 127] width 249 height 153
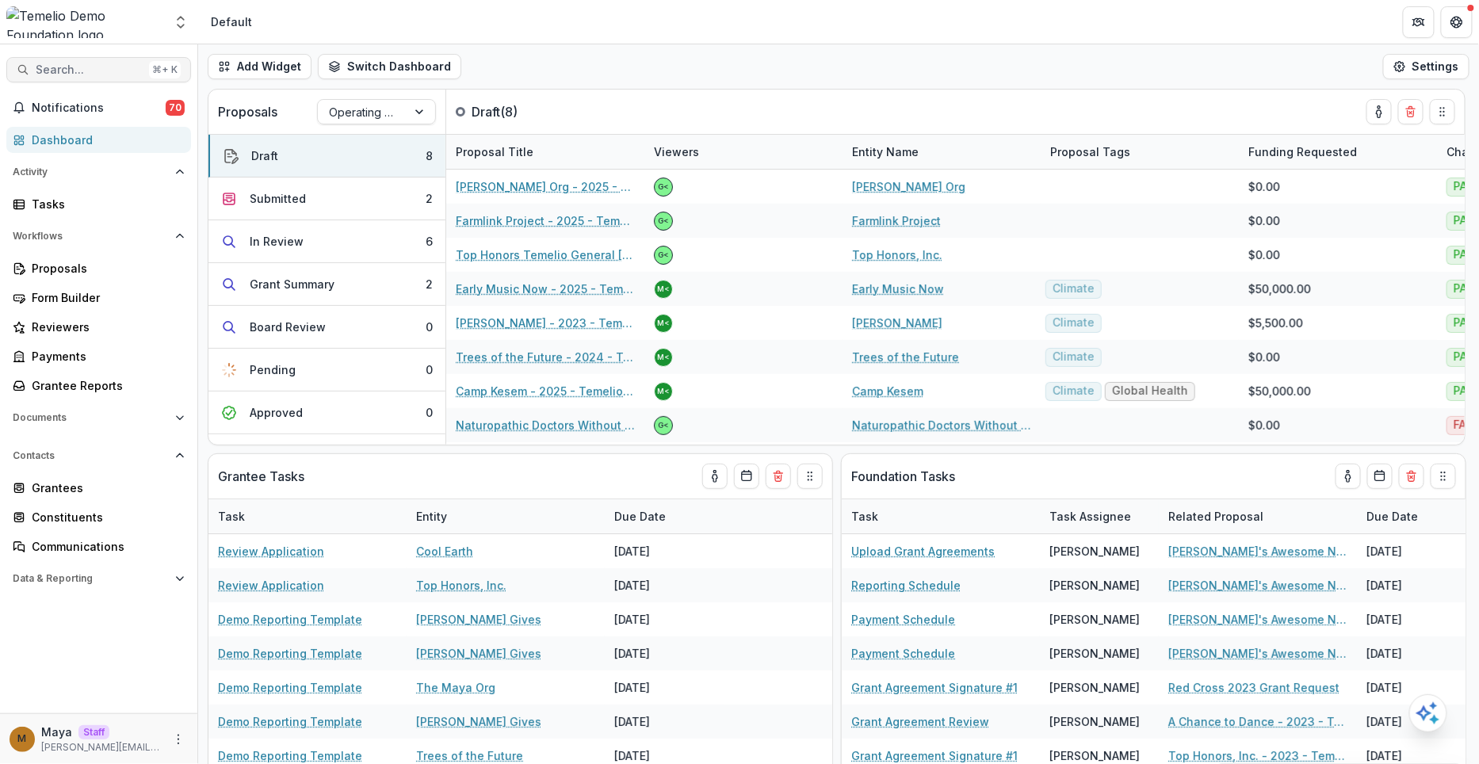
click at [92, 59] on button "Search... ⌘ + K" at bounding box center [98, 69] width 185 height 25
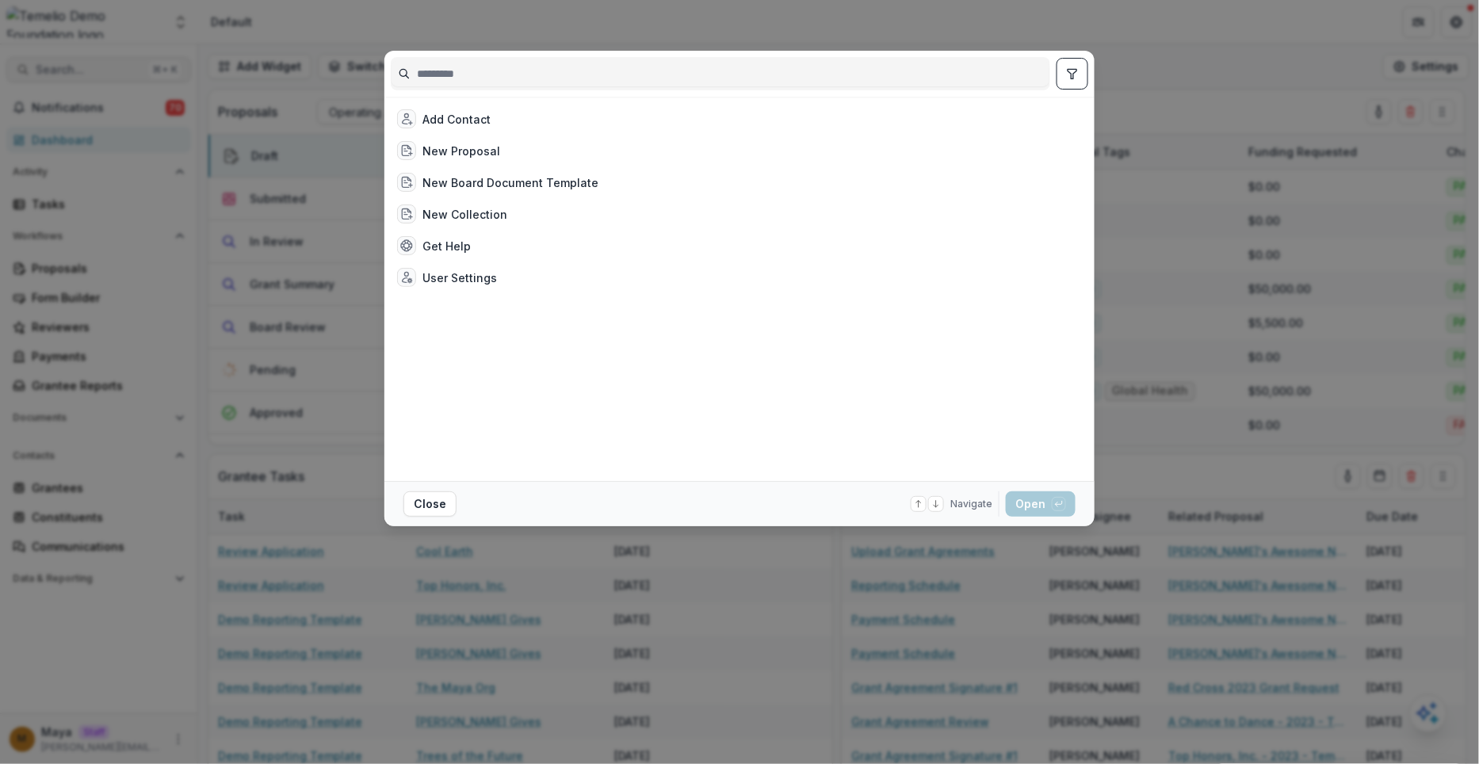
type input "**********"
click at [194, 21] on div "Add Contact New Proposal New Board Document Template New Collection Get Help Us…" at bounding box center [739, 382] width 1479 height 764
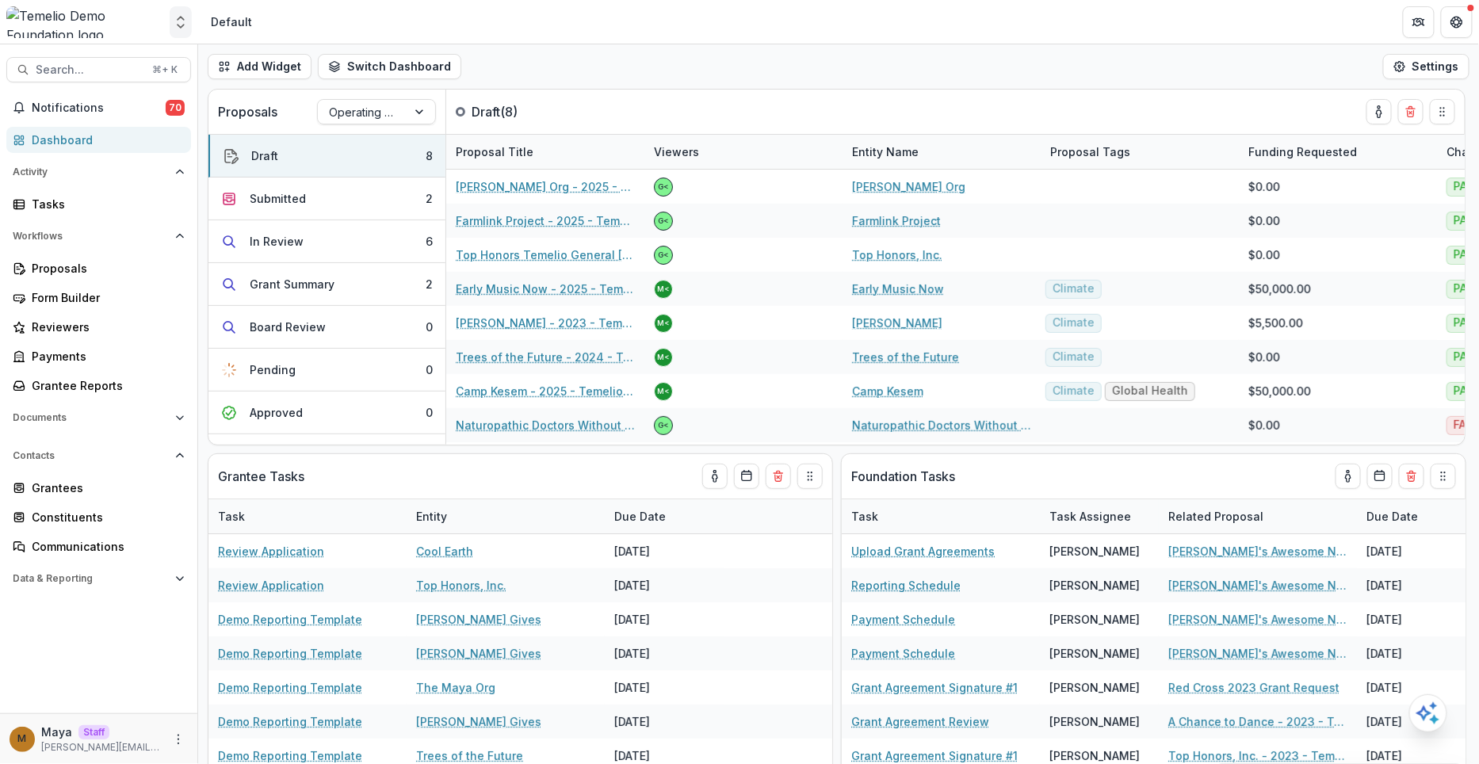
click at [176, 21] on icon "Open entity switcher" at bounding box center [181, 22] width 16 height 16
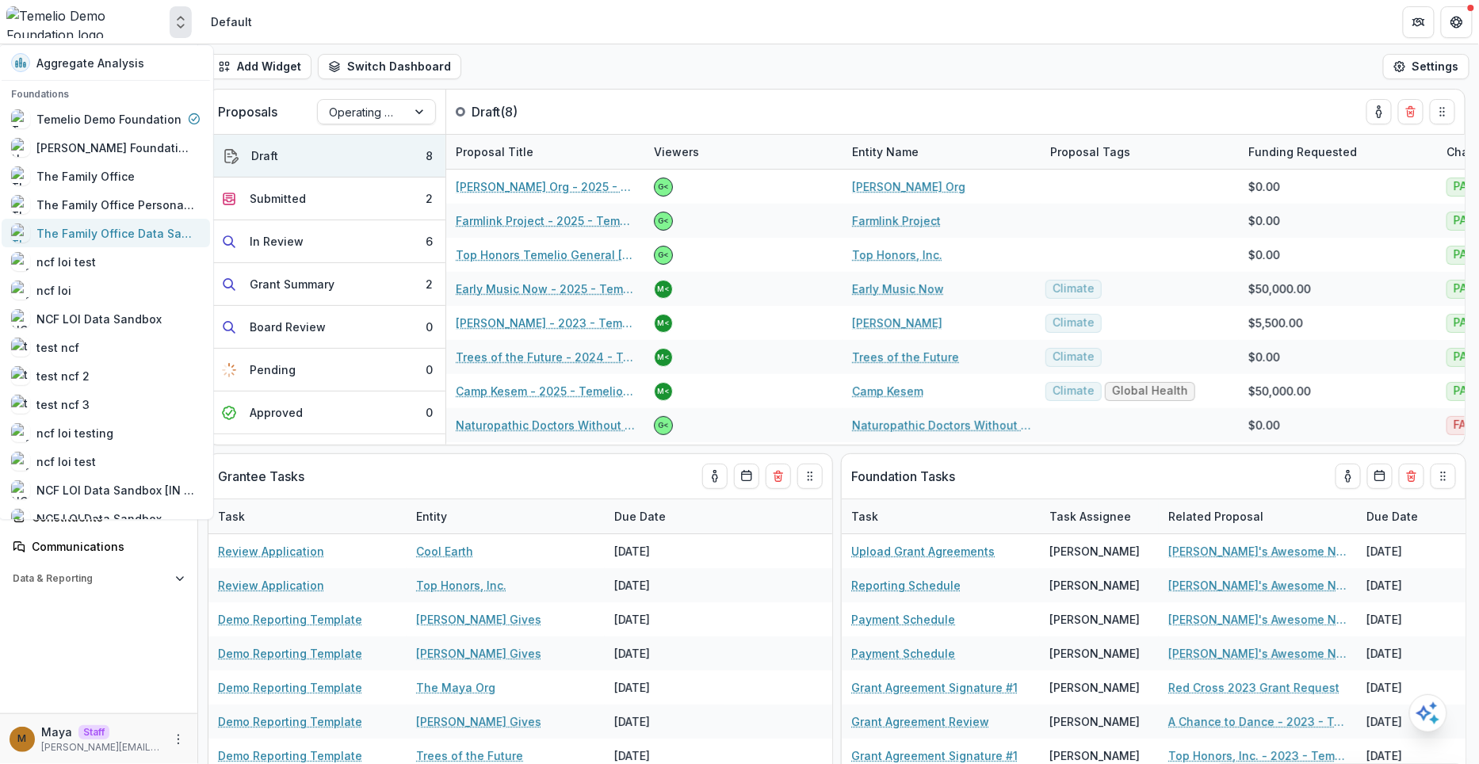
scroll to position [817, 0]
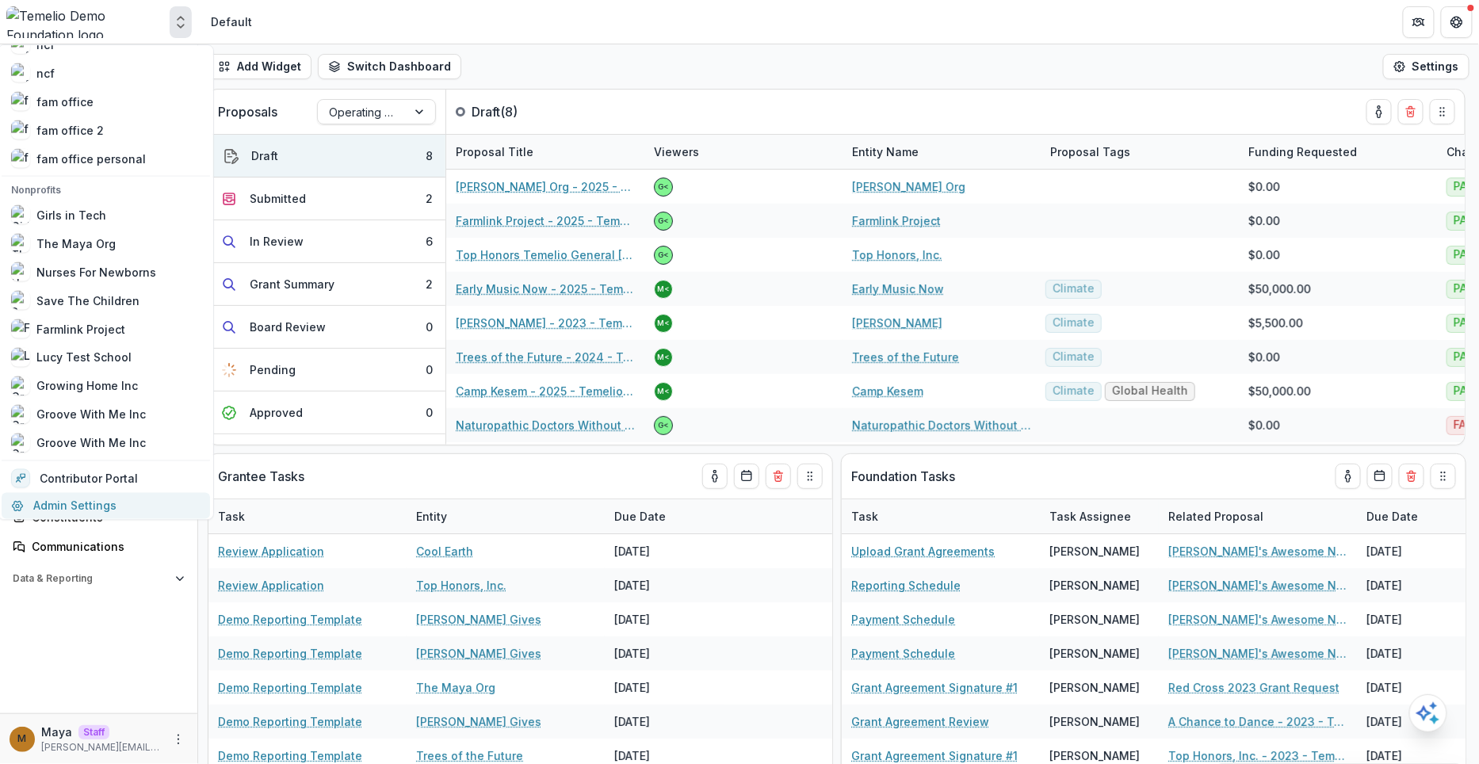
click at [103, 507] on link "Admin Settings" at bounding box center [106, 505] width 209 height 26
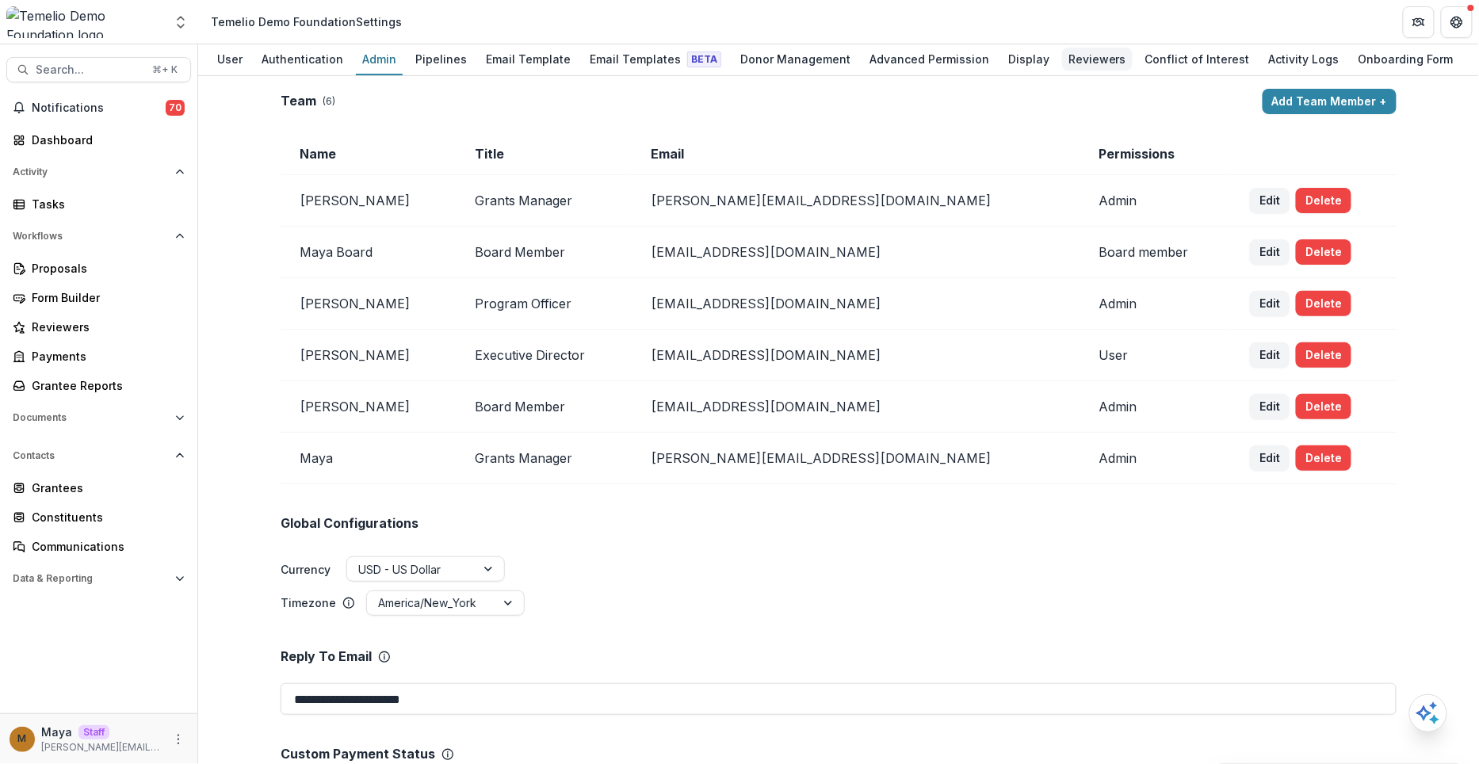
click at [1071, 55] on div "Reviewers" at bounding box center [1097, 59] width 71 height 23
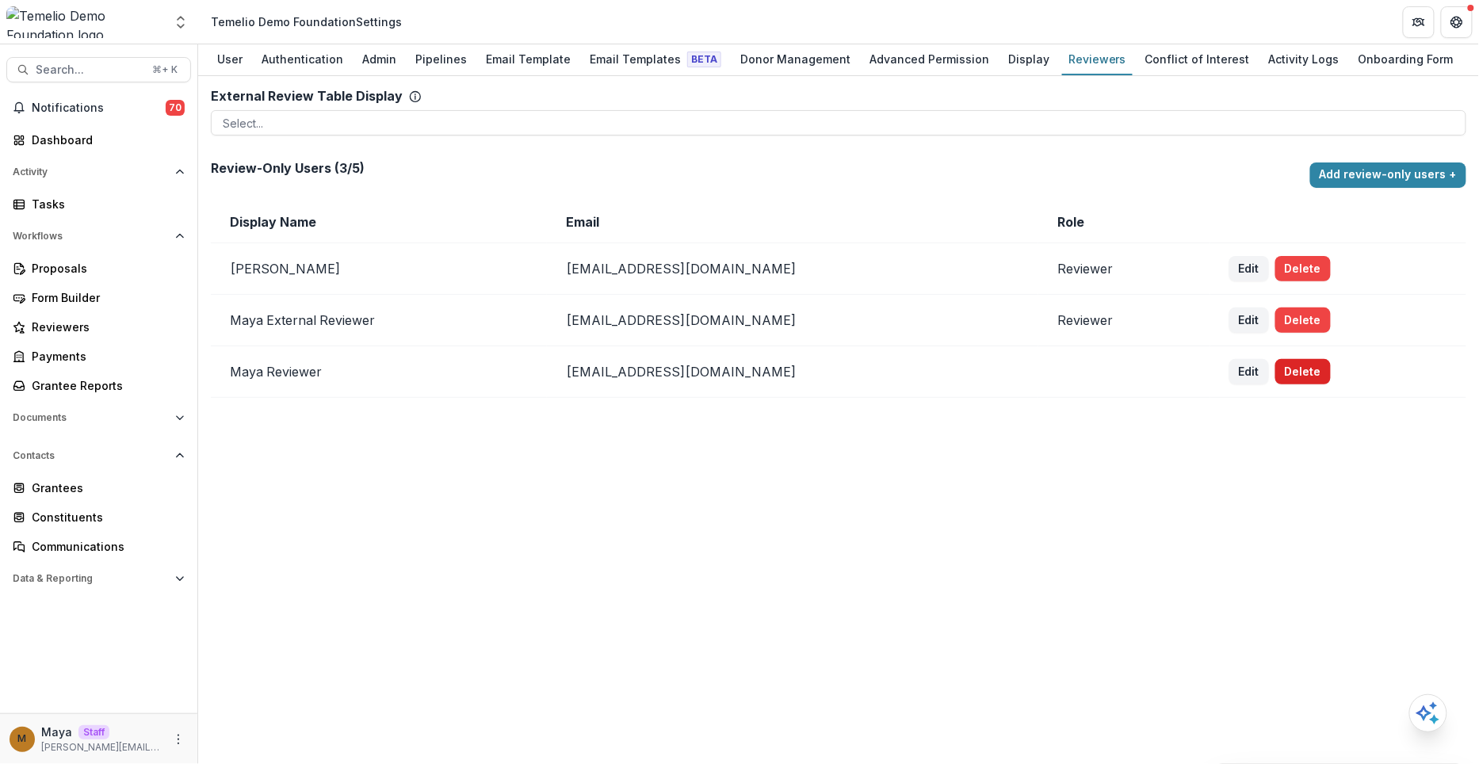
click at [1292, 373] on button "Delete" at bounding box center [1303, 371] width 55 height 25
click at [1360, 179] on button "Add review-only users +" at bounding box center [1389, 175] width 156 height 25
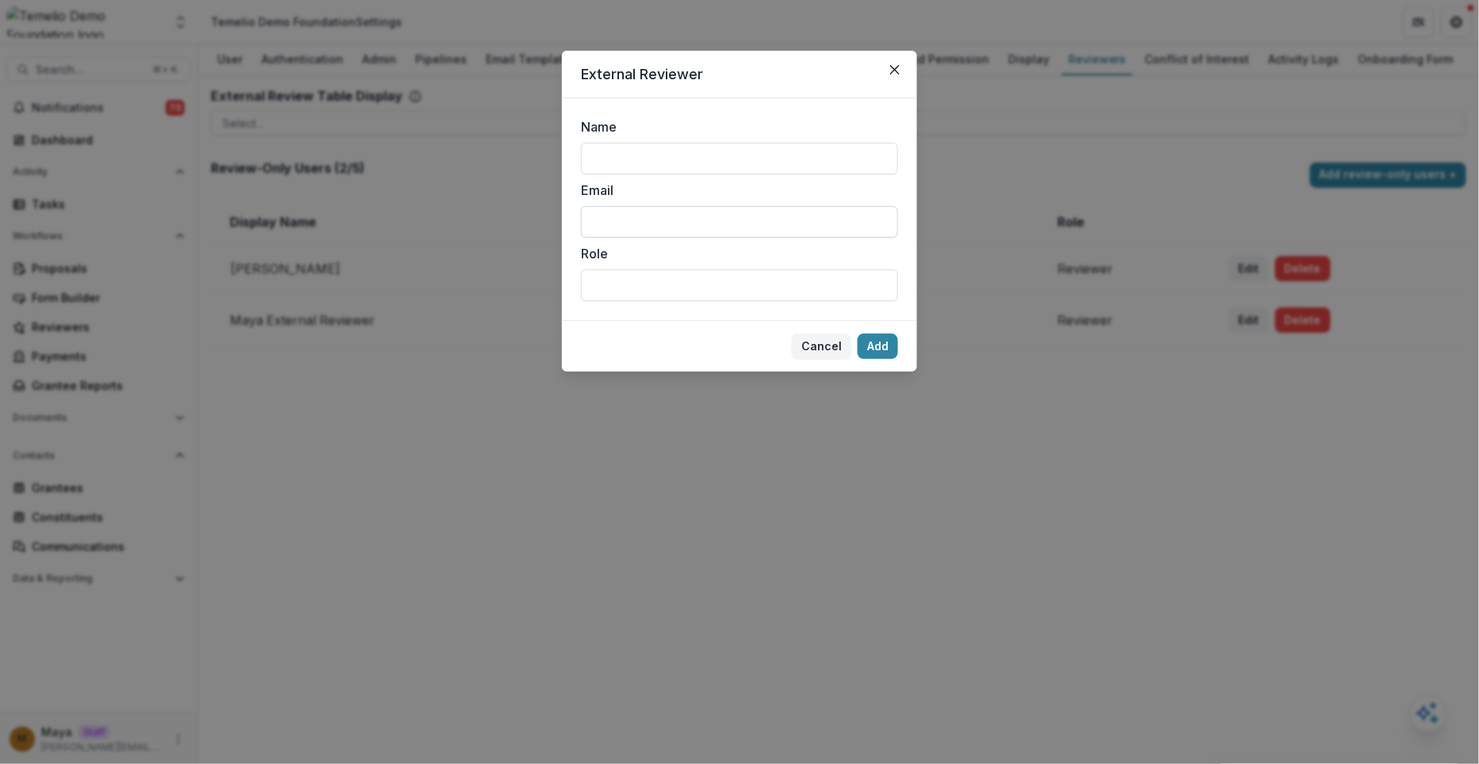
click at [673, 220] on input "Email" at bounding box center [739, 222] width 317 height 32
paste input "**********"
type input "**********"
click at [610, 158] on input "Name" at bounding box center [739, 159] width 317 height 32
type input "**********"
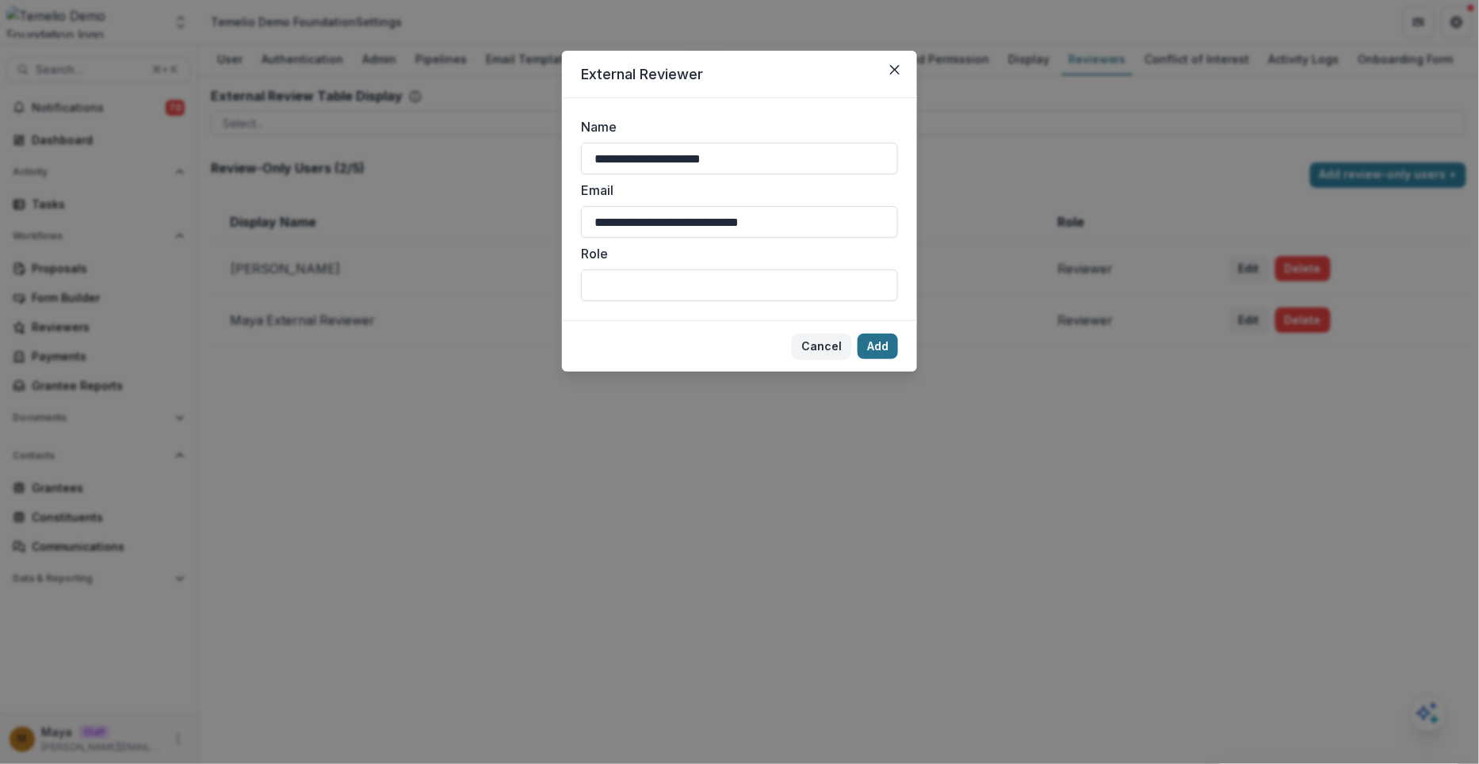
click at [869, 342] on button "Add" at bounding box center [878, 346] width 40 height 25
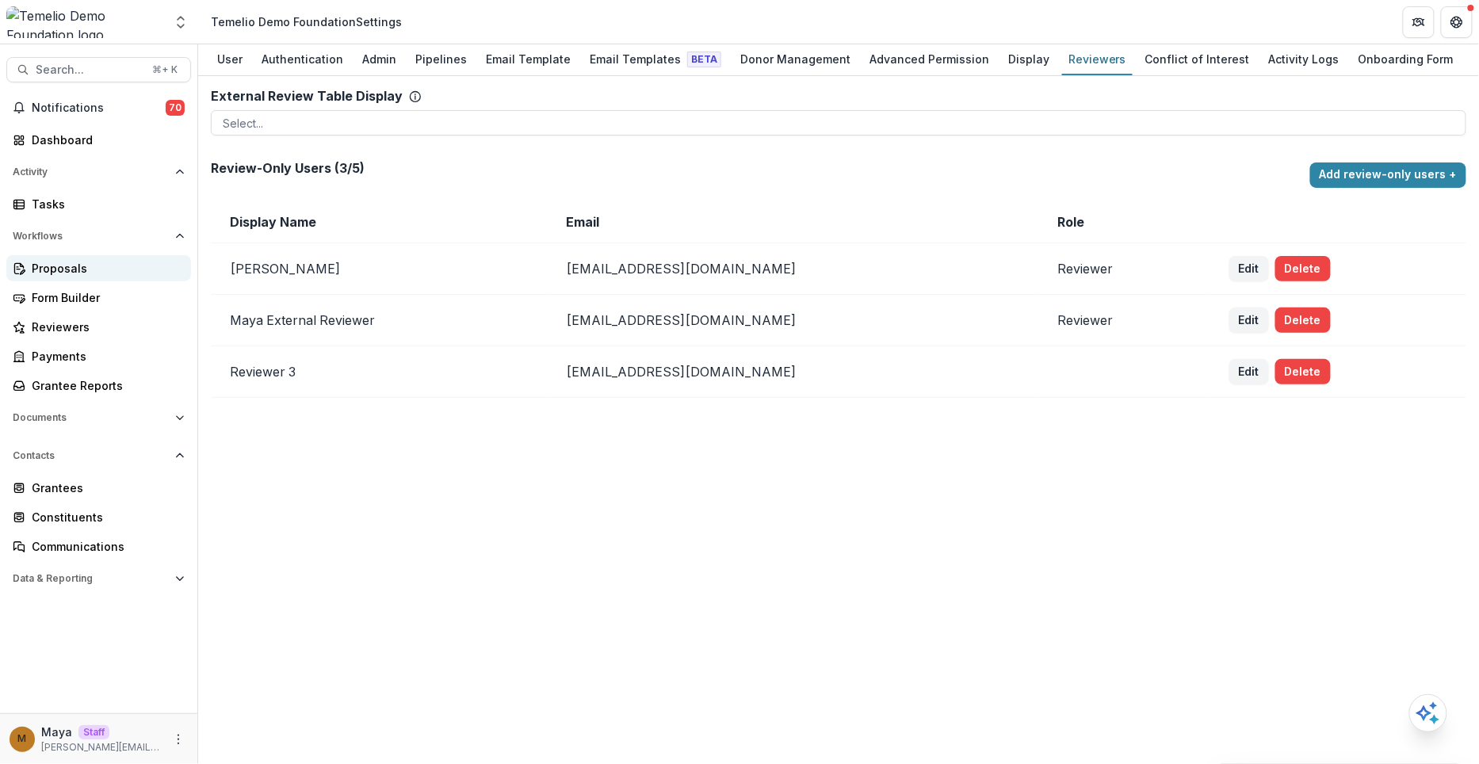
click at [60, 270] on div "Proposals" at bounding box center [105, 268] width 147 height 17
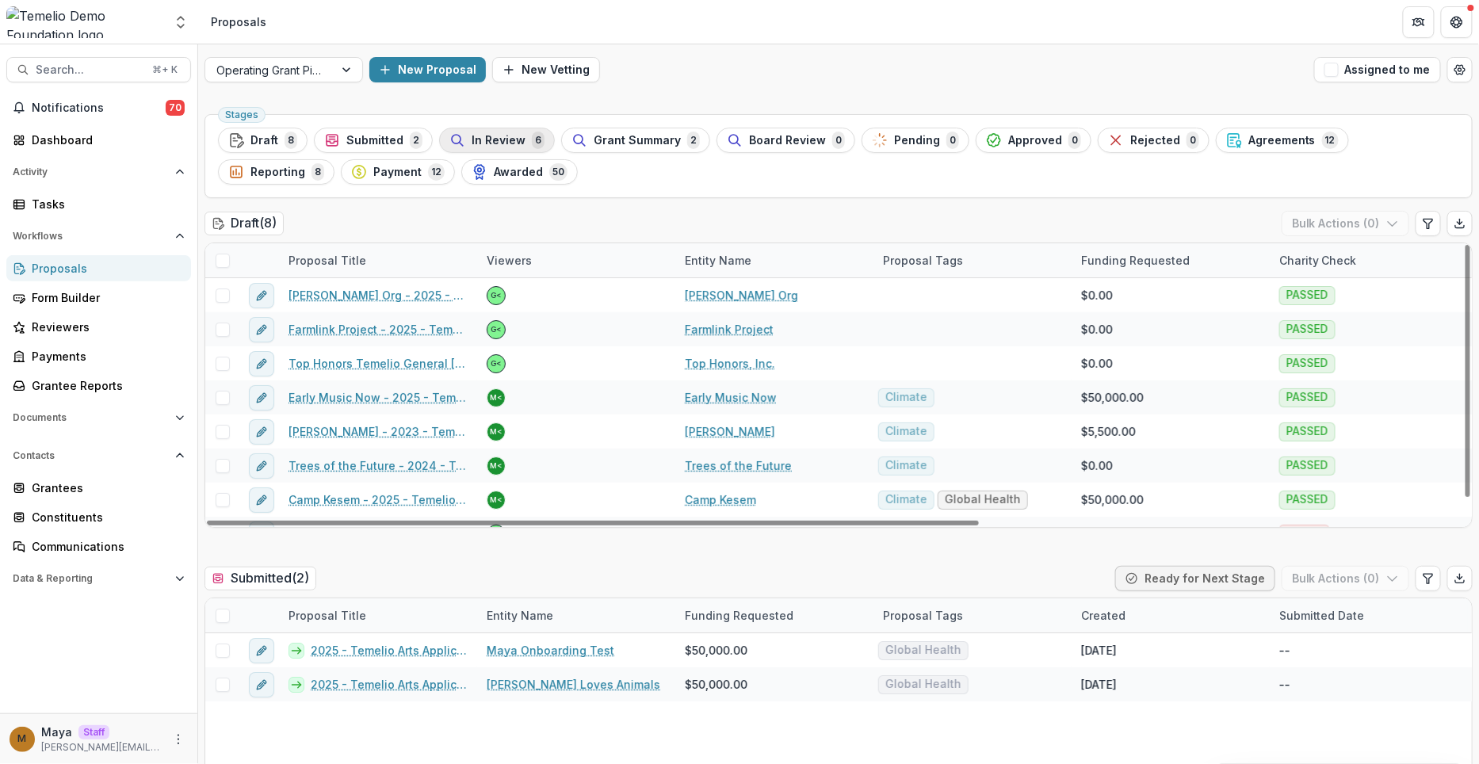
click at [472, 136] on span "In Review" at bounding box center [499, 140] width 54 height 13
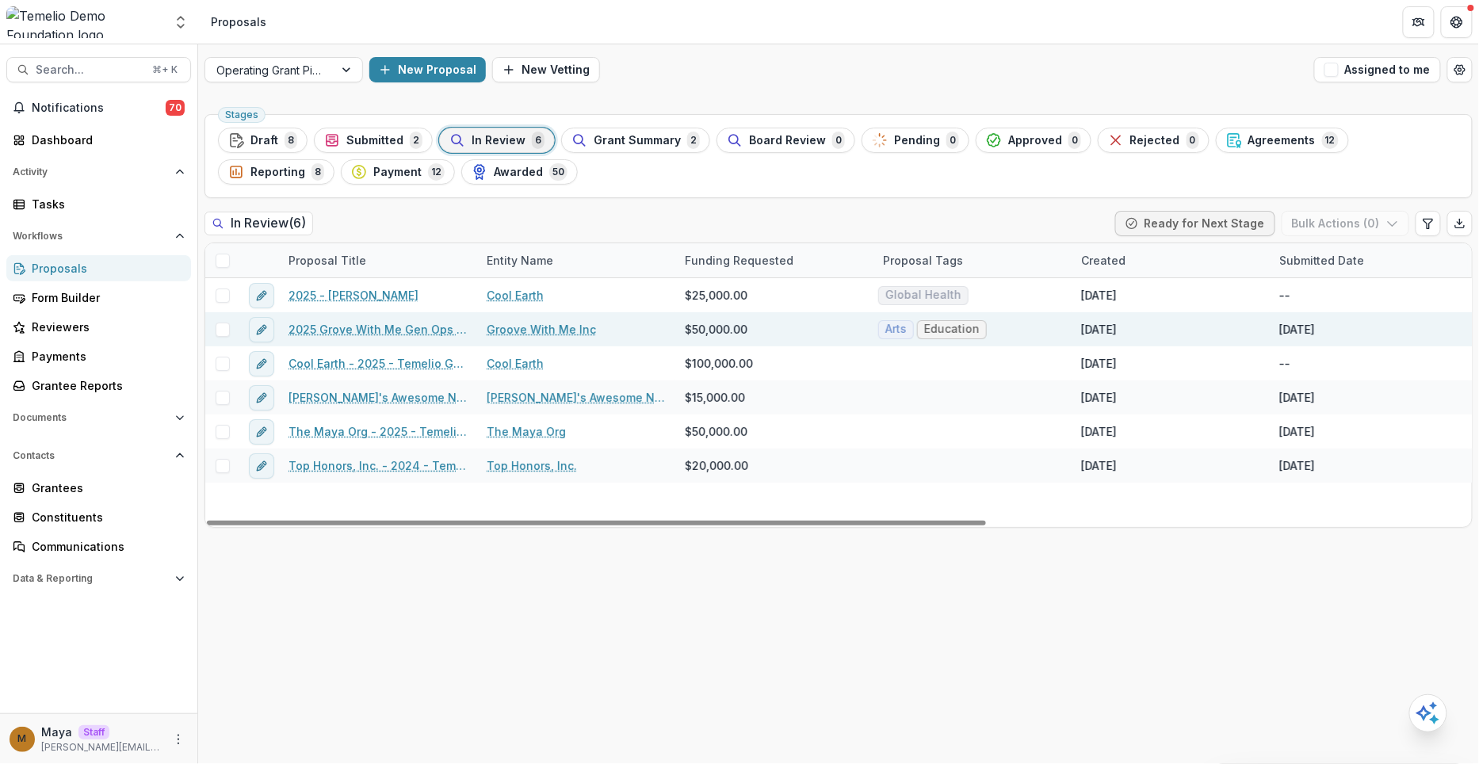
click at [220, 328] on span at bounding box center [223, 330] width 14 height 14
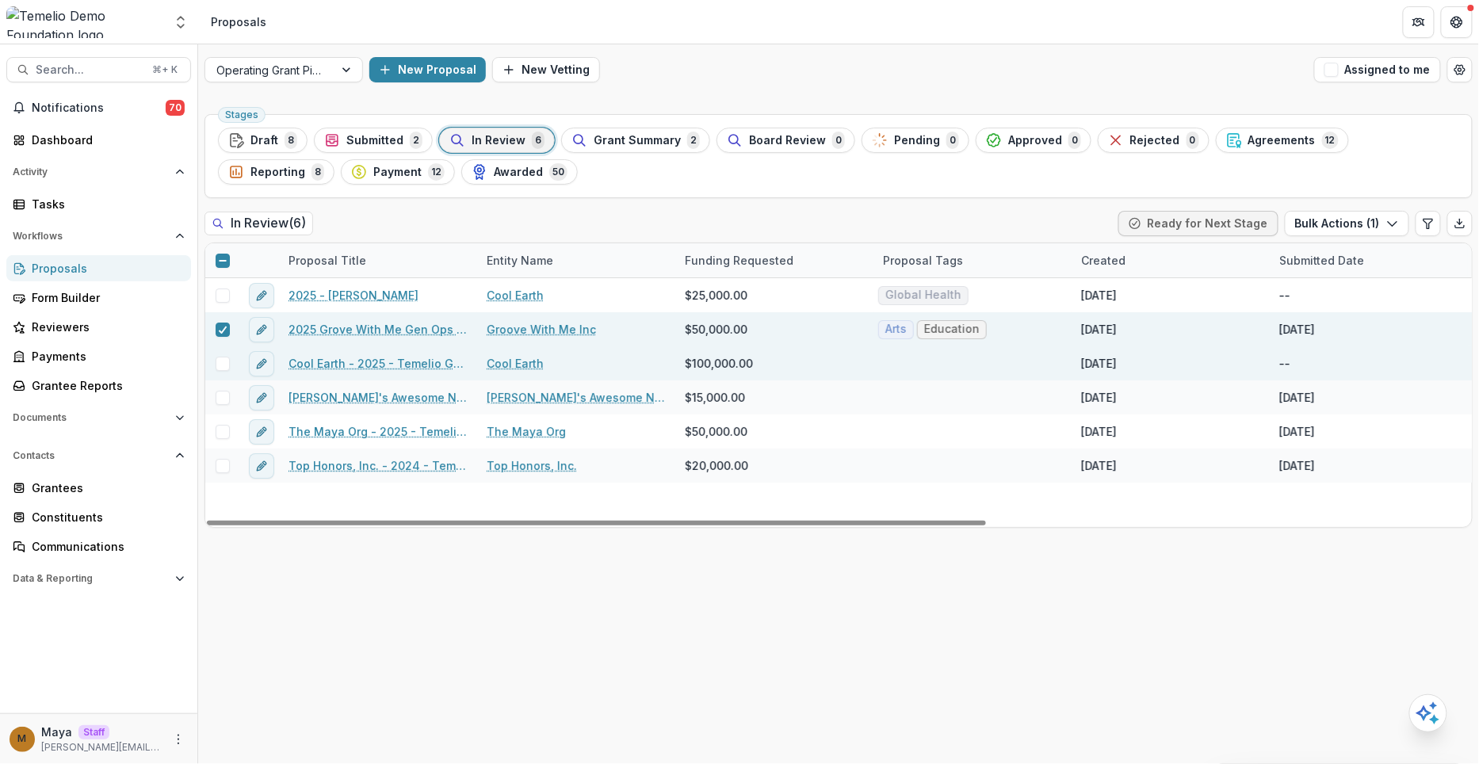
click at [220, 351] on div at bounding box center [222, 363] width 34 height 34
click at [217, 361] on span at bounding box center [223, 364] width 14 height 14
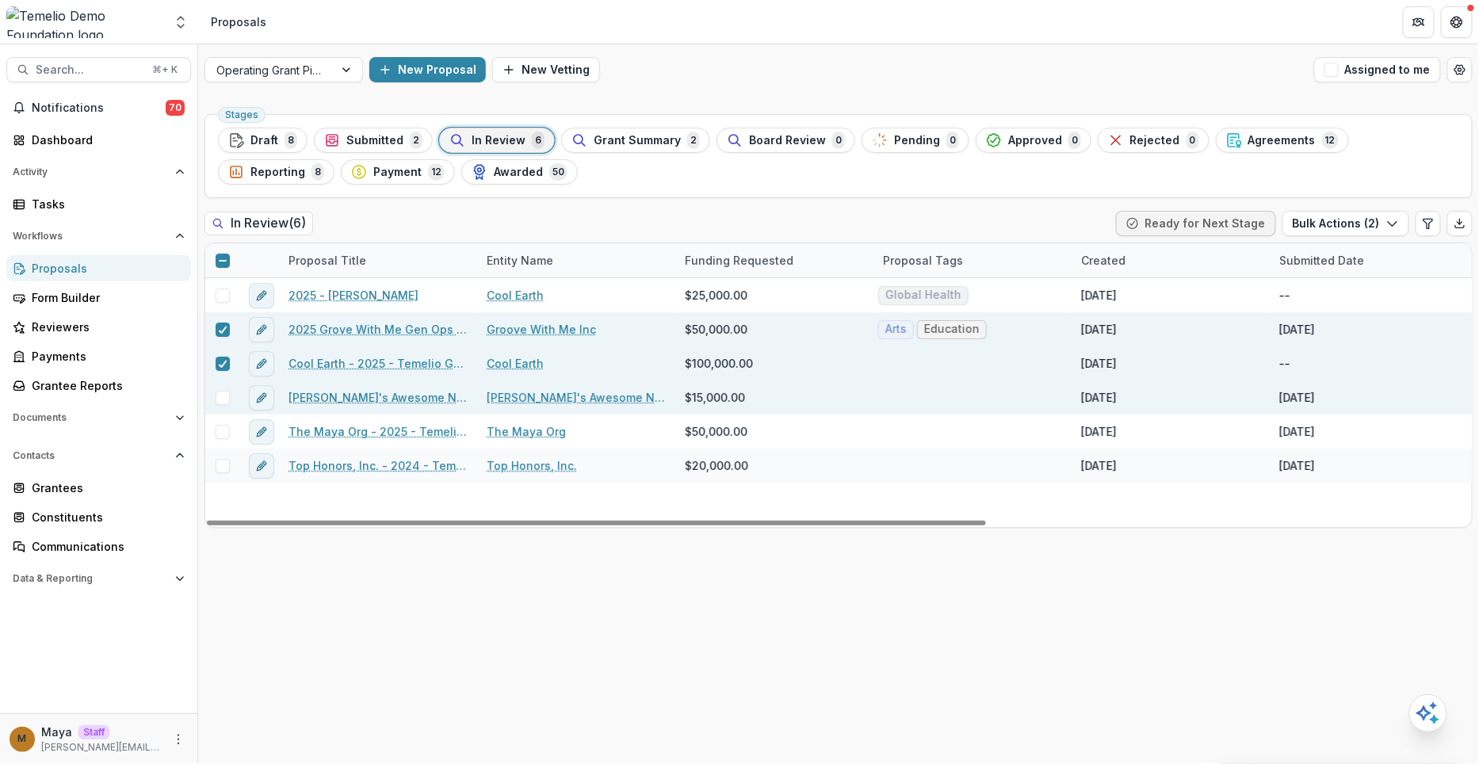
click at [228, 395] on span at bounding box center [223, 398] width 14 height 14
click at [1340, 228] on button "Bulk Actions ( 3 )" at bounding box center [1346, 223] width 127 height 25
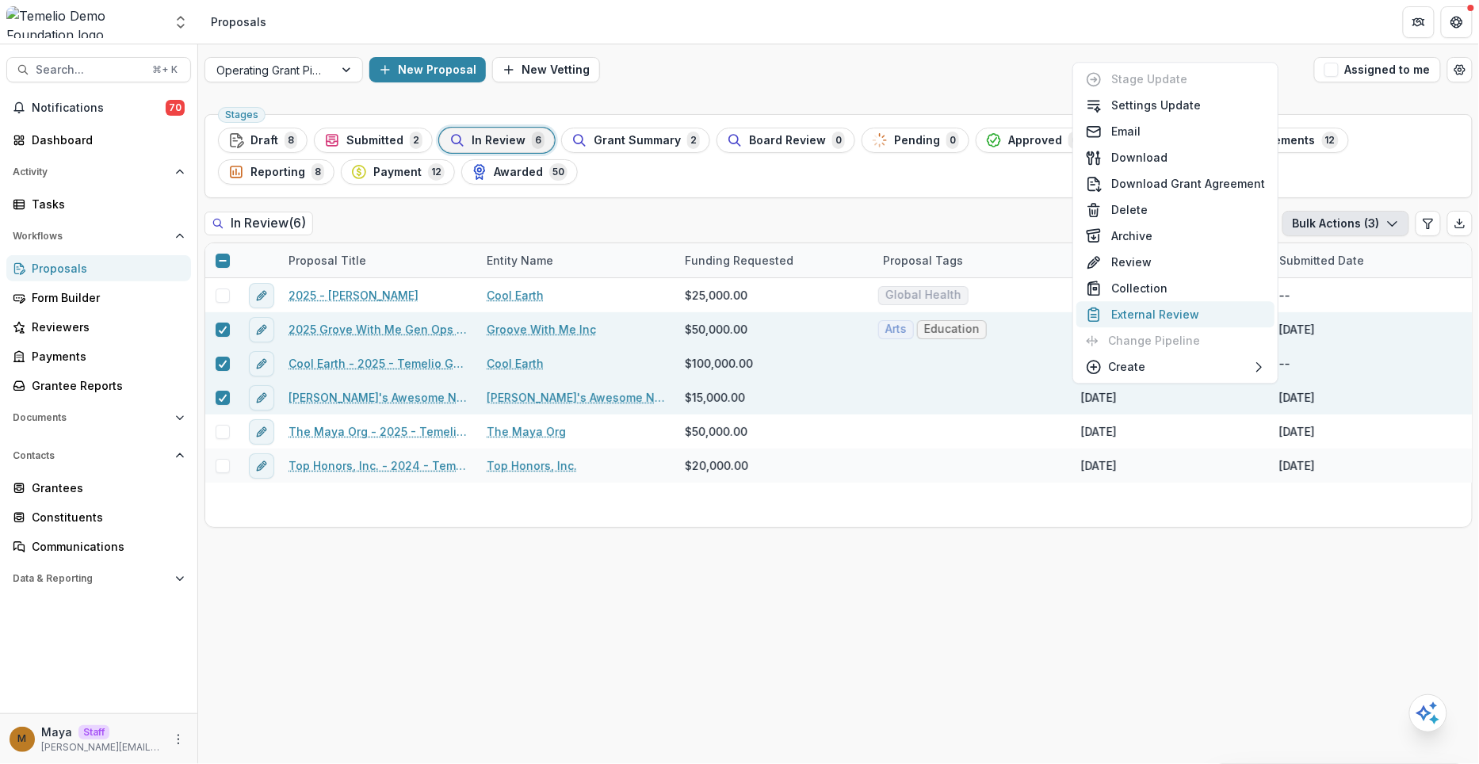
click at [1193, 312] on button "External Review" at bounding box center [1176, 314] width 198 height 26
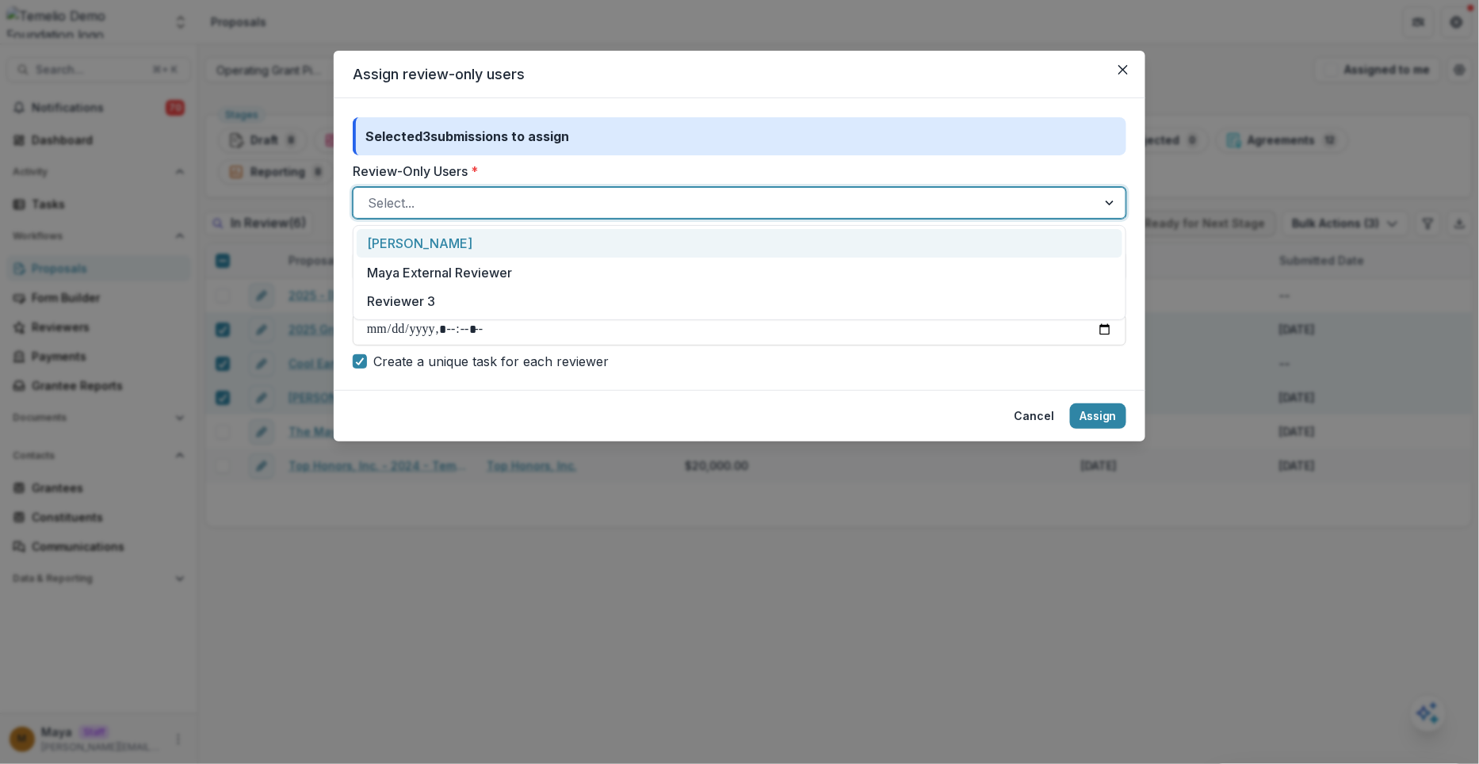
click at [450, 207] on div at bounding box center [725, 203] width 715 height 22
type input "**"
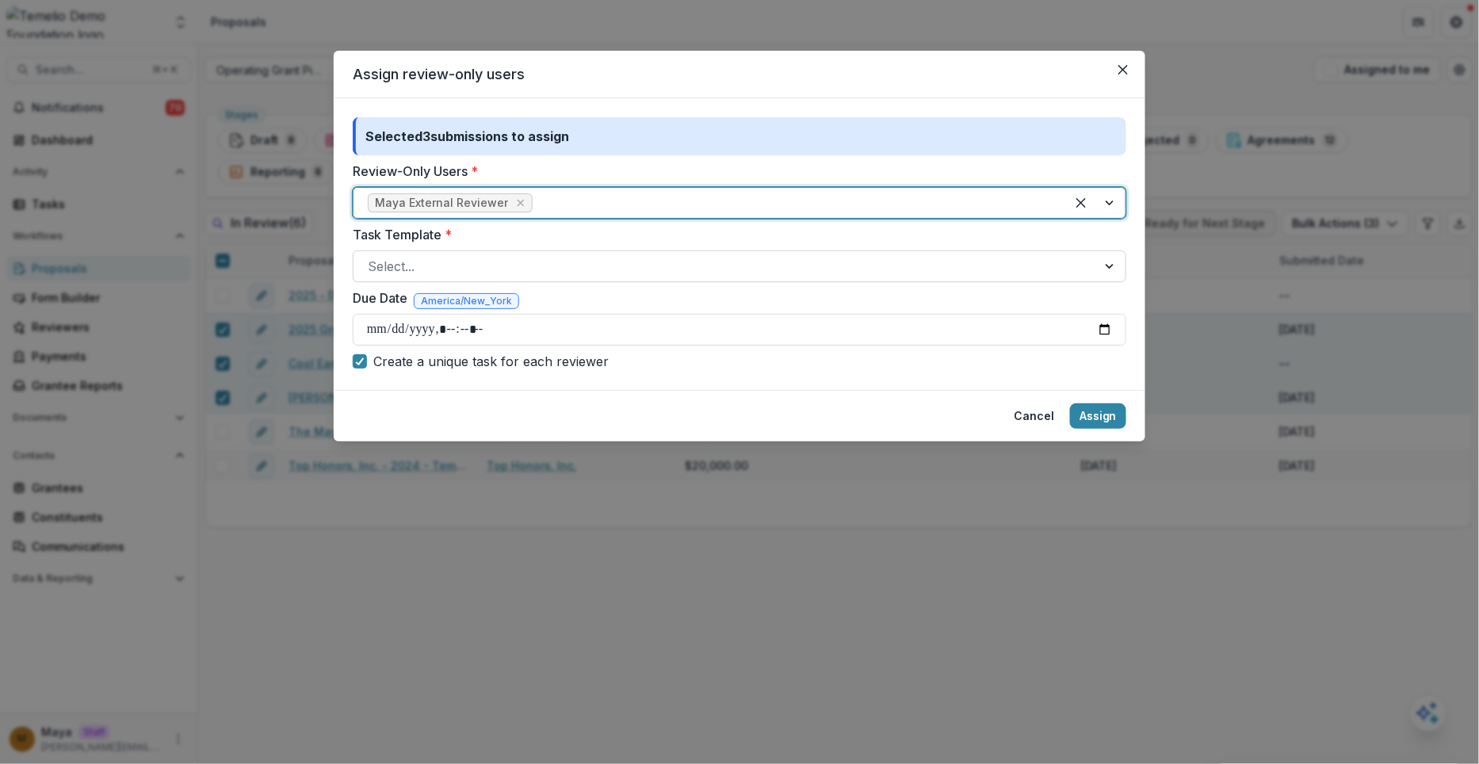
click at [457, 266] on div at bounding box center [725, 266] width 715 height 22
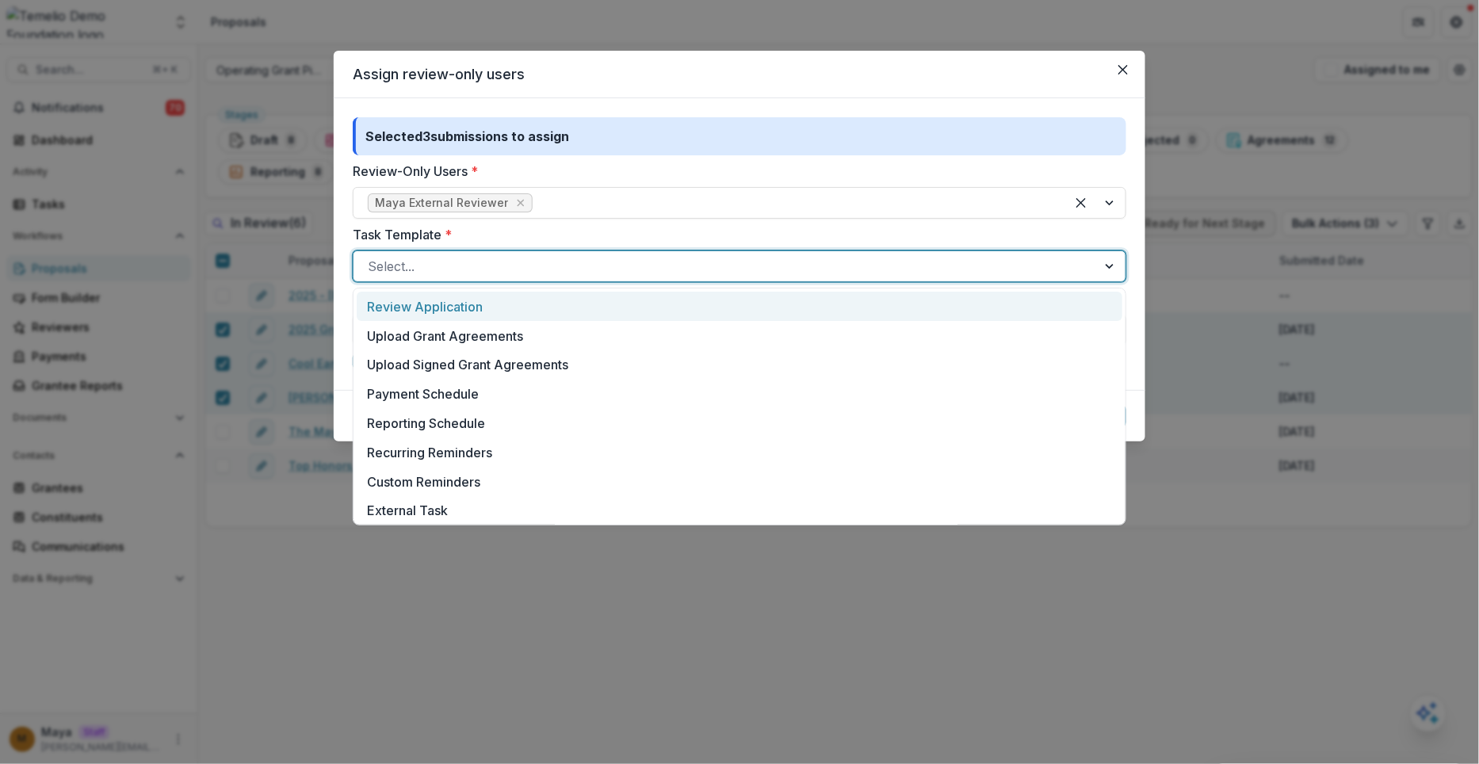
click at [457, 301] on div "Review Application" at bounding box center [740, 306] width 766 height 29
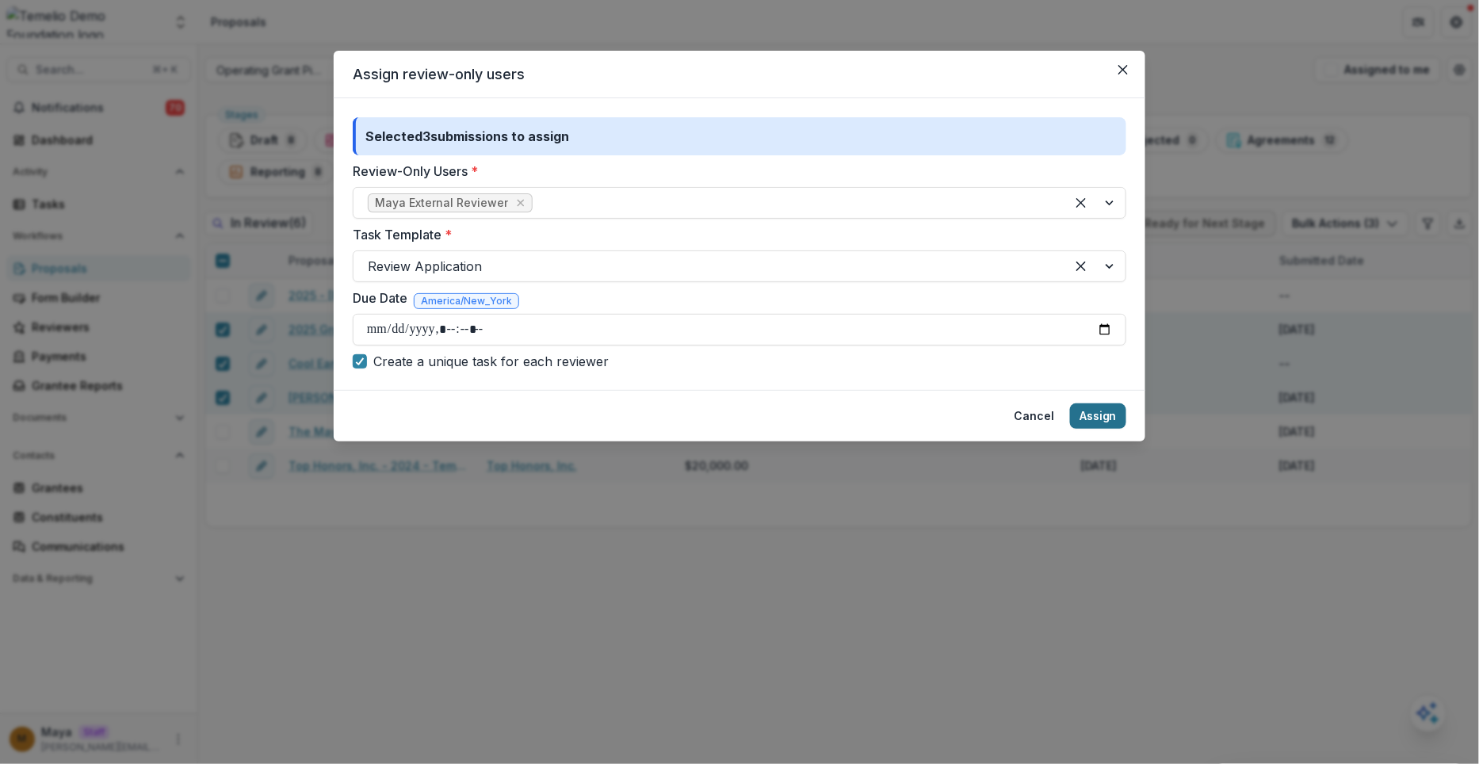
click at [1098, 415] on button "Assign" at bounding box center [1098, 416] width 56 height 25
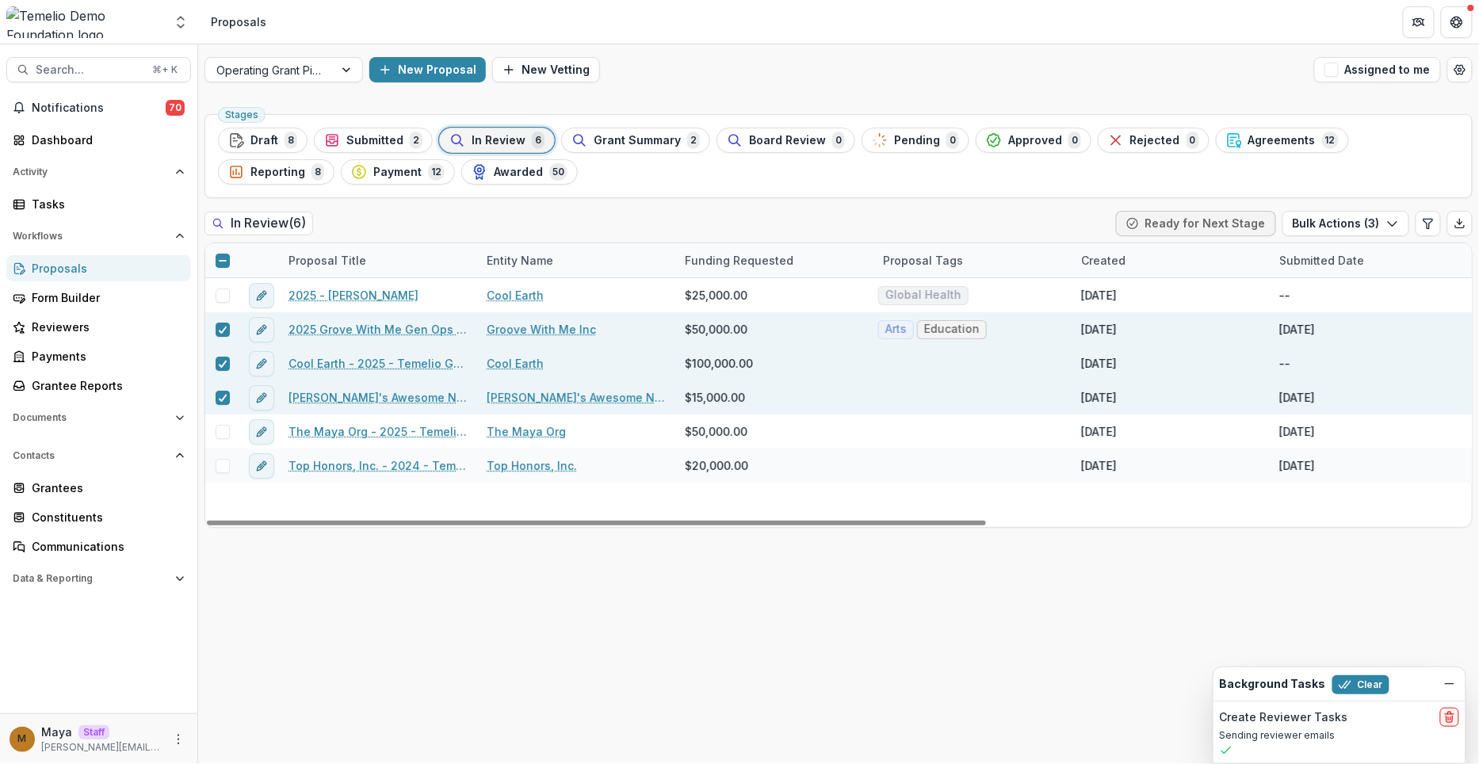
click at [178, 729] on div "M Maya Staff maya@trytemelio.com" at bounding box center [99, 739] width 178 height 31
click at [170, 735] on button "More" at bounding box center [178, 739] width 19 height 19
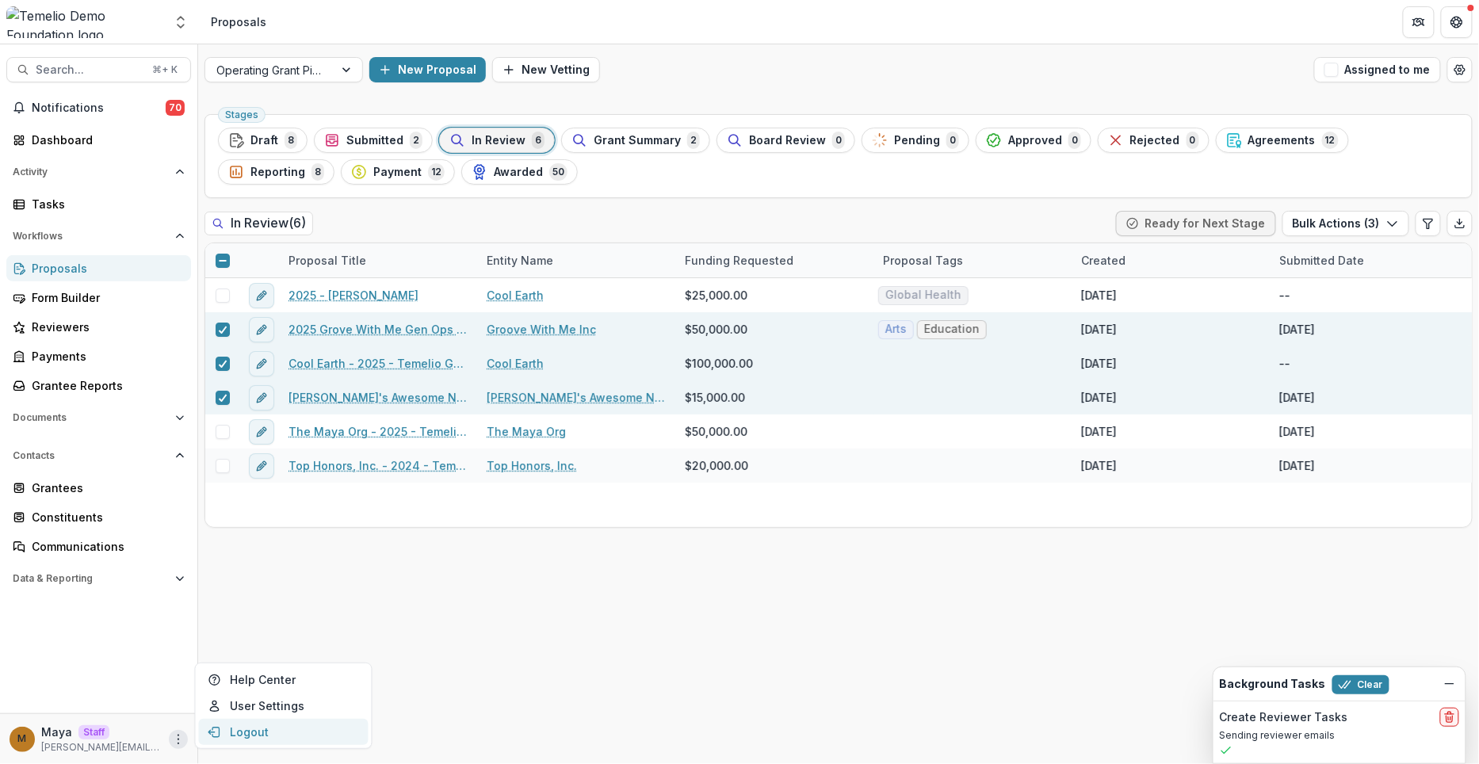
click at [245, 725] on button "Logout" at bounding box center [284, 732] width 170 height 26
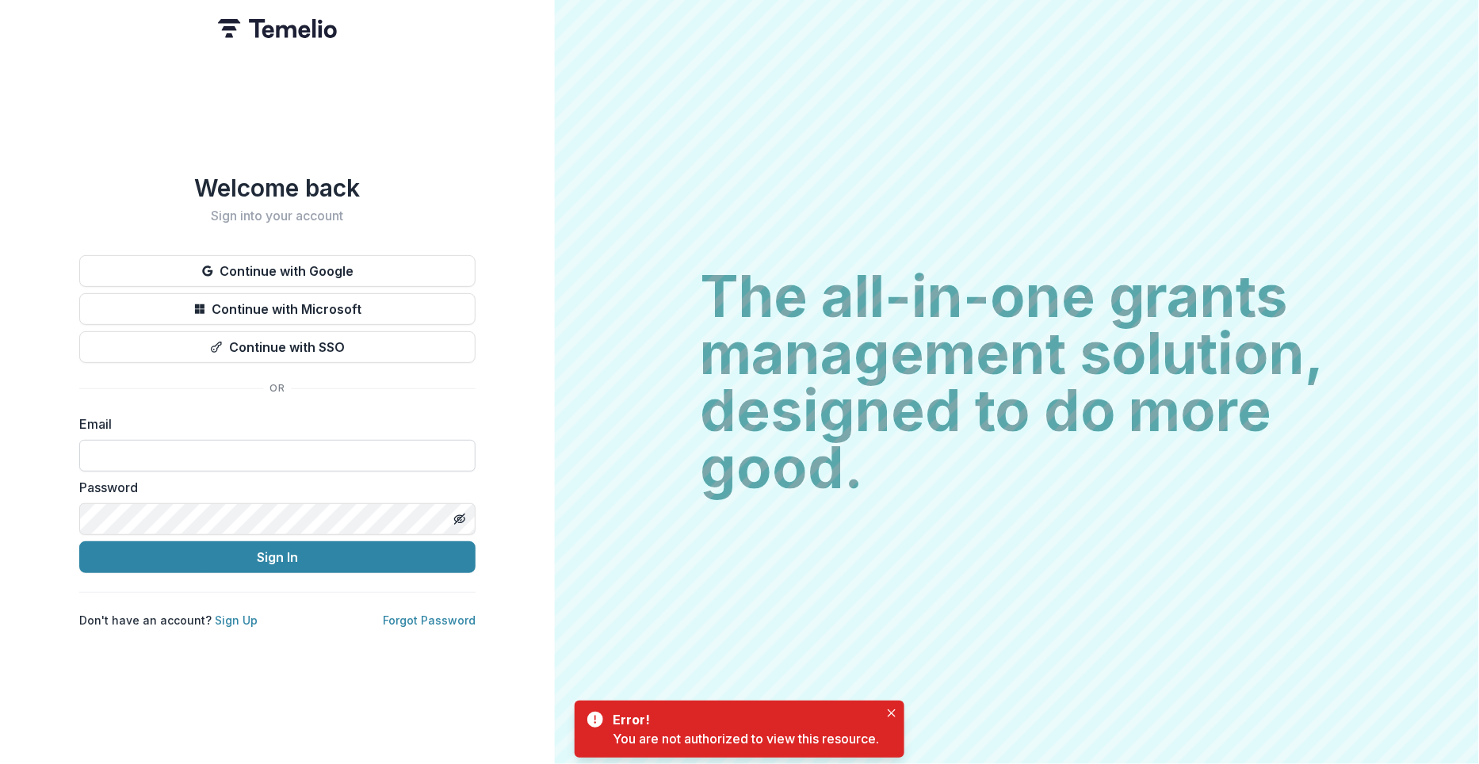
click at [212, 469] on input at bounding box center [277, 456] width 396 height 32
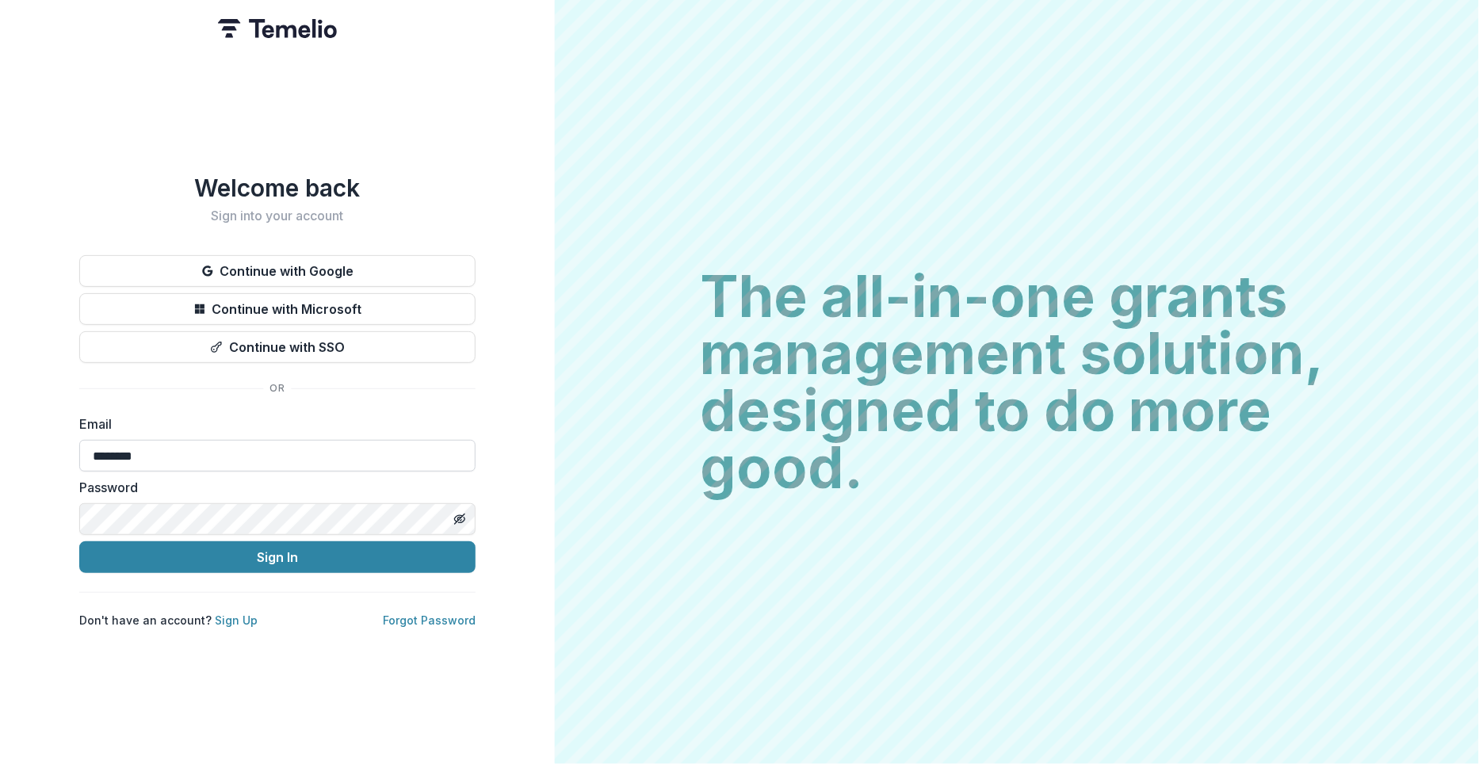
type input "**********"
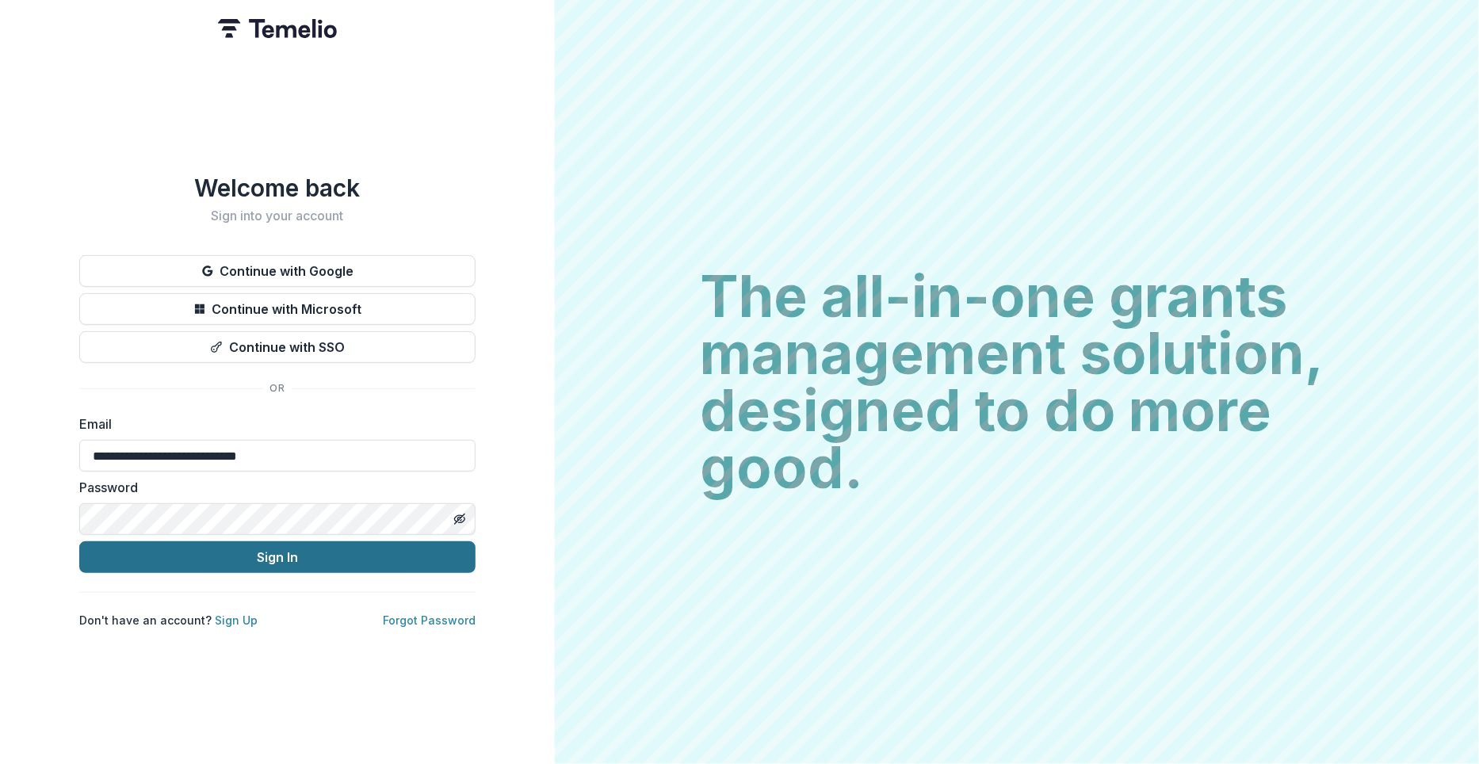
click at [259, 560] on button "Sign In" at bounding box center [277, 557] width 396 height 32
